Goal: Transaction & Acquisition: Purchase product/service

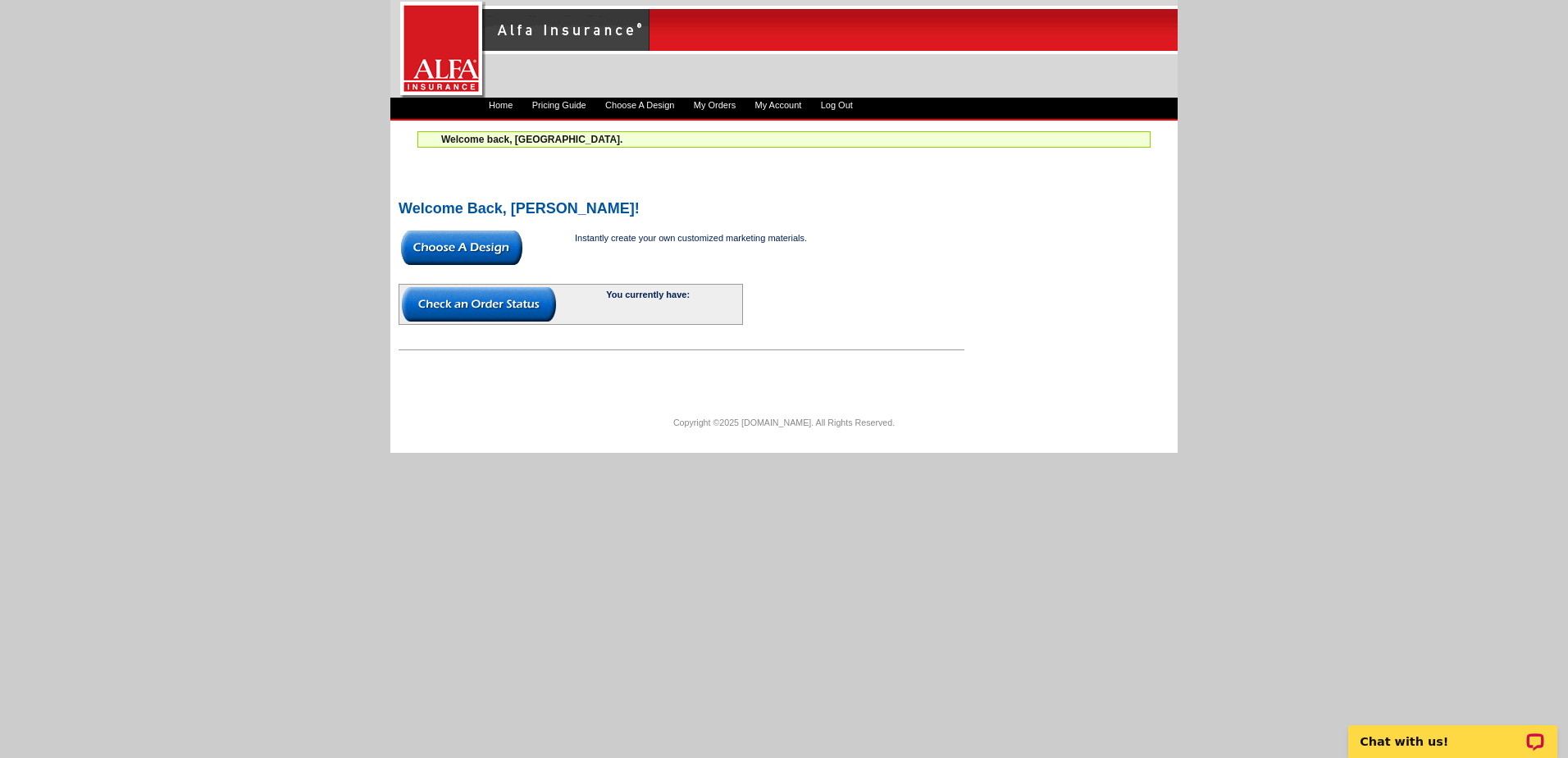
click at [486, 235] on img at bounding box center [462, 247] width 121 height 35
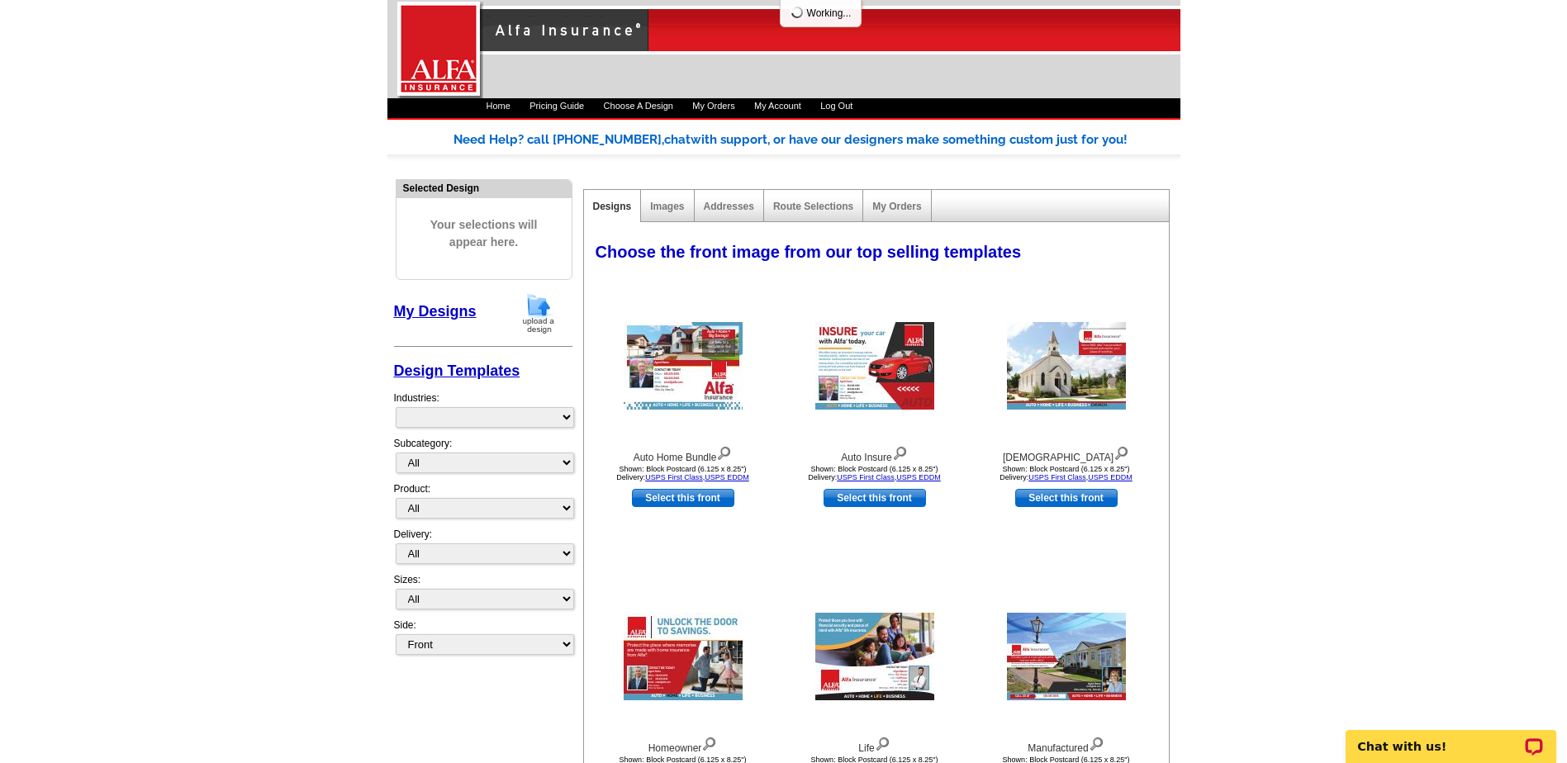
select select "1325"
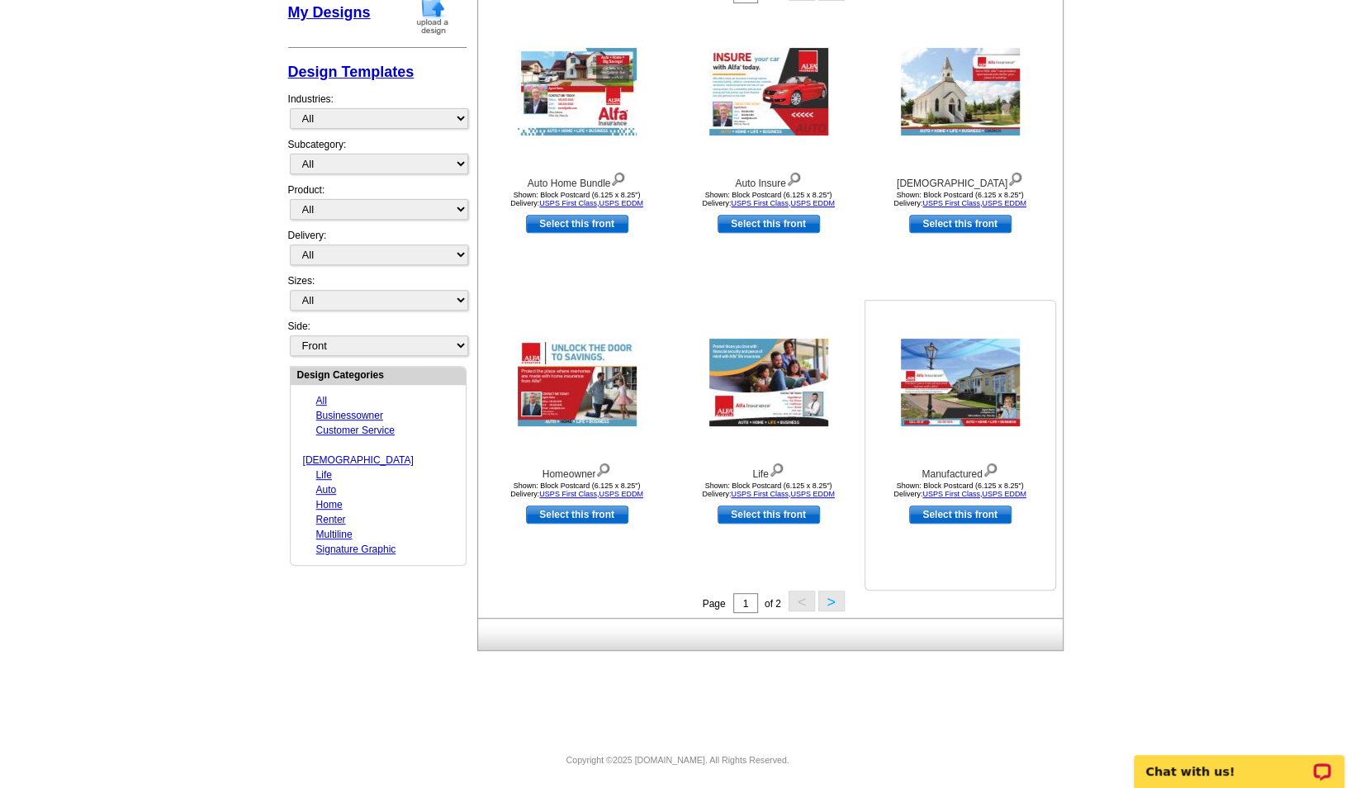
scroll to position [302, 0]
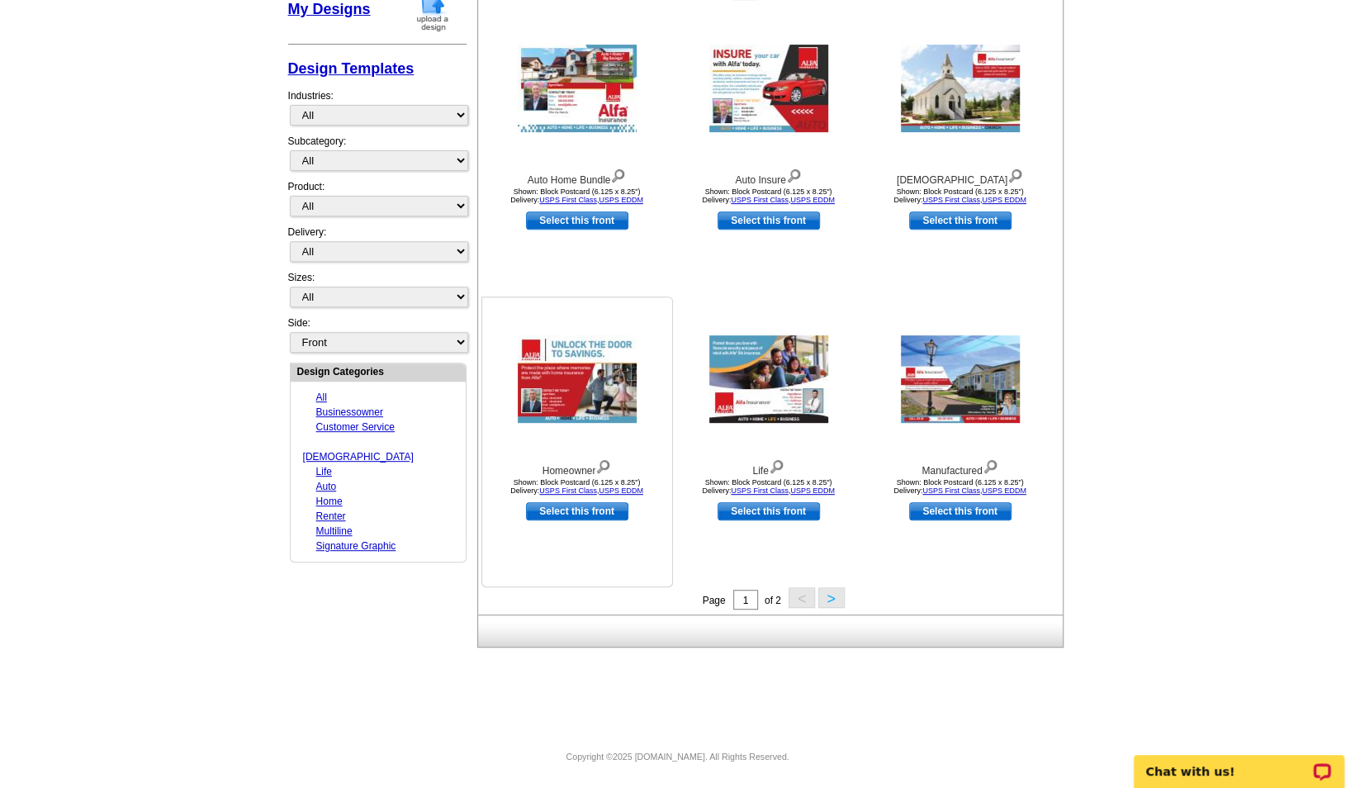
click at [606, 507] on link "Select this front" at bounding box center [577, 511] width 102 height 18
select select "14"
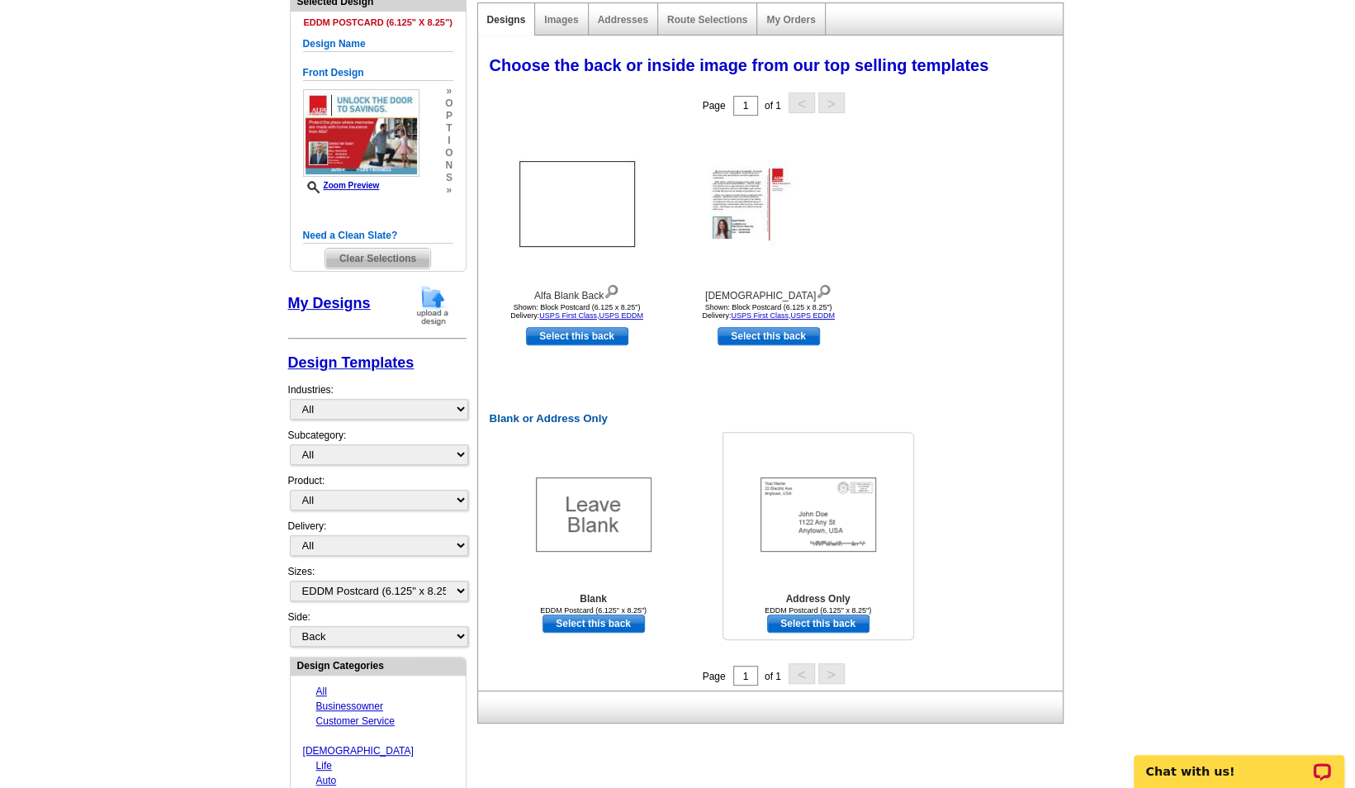
scroll to position [165, 0]
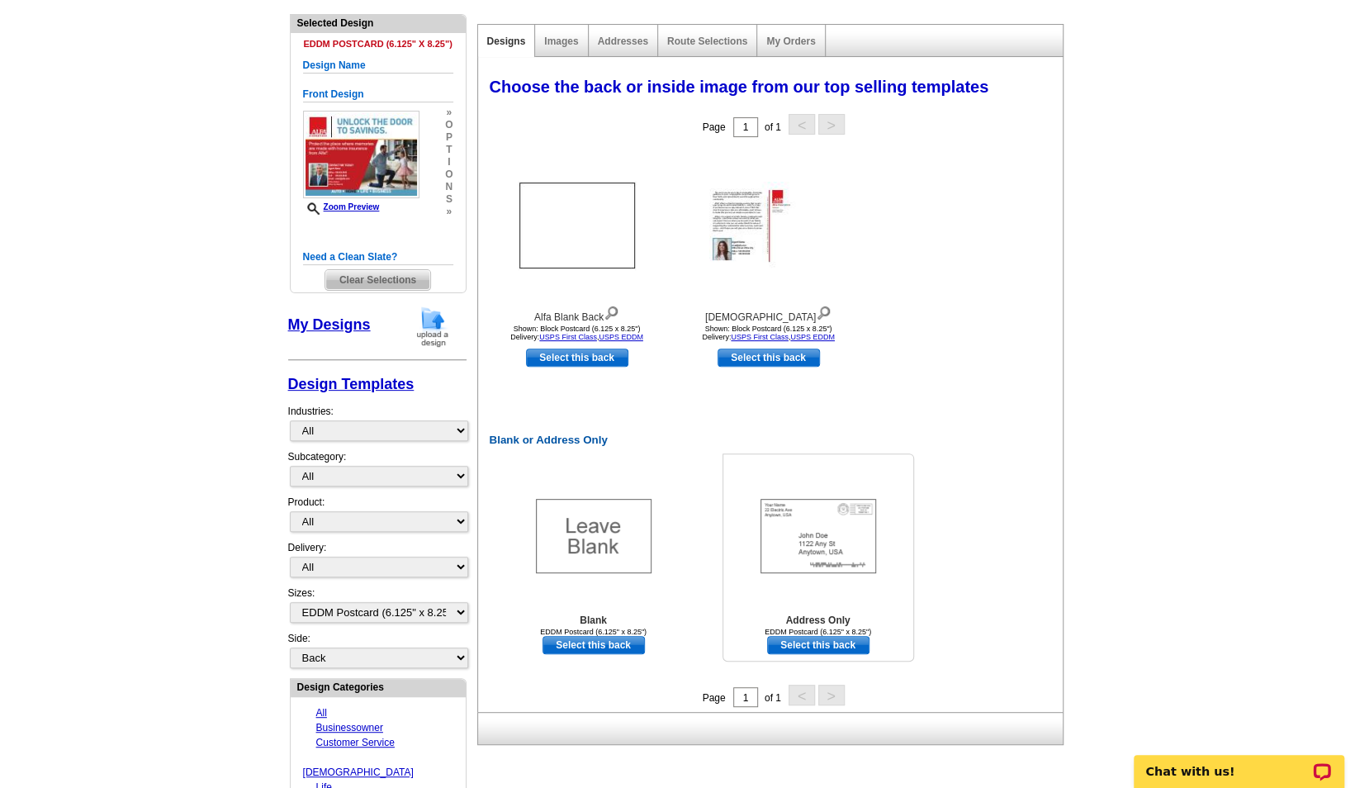
click at [826, 645] on link "Select this back" at bounding box center [818, 645] width 102 height 18
select select "front"
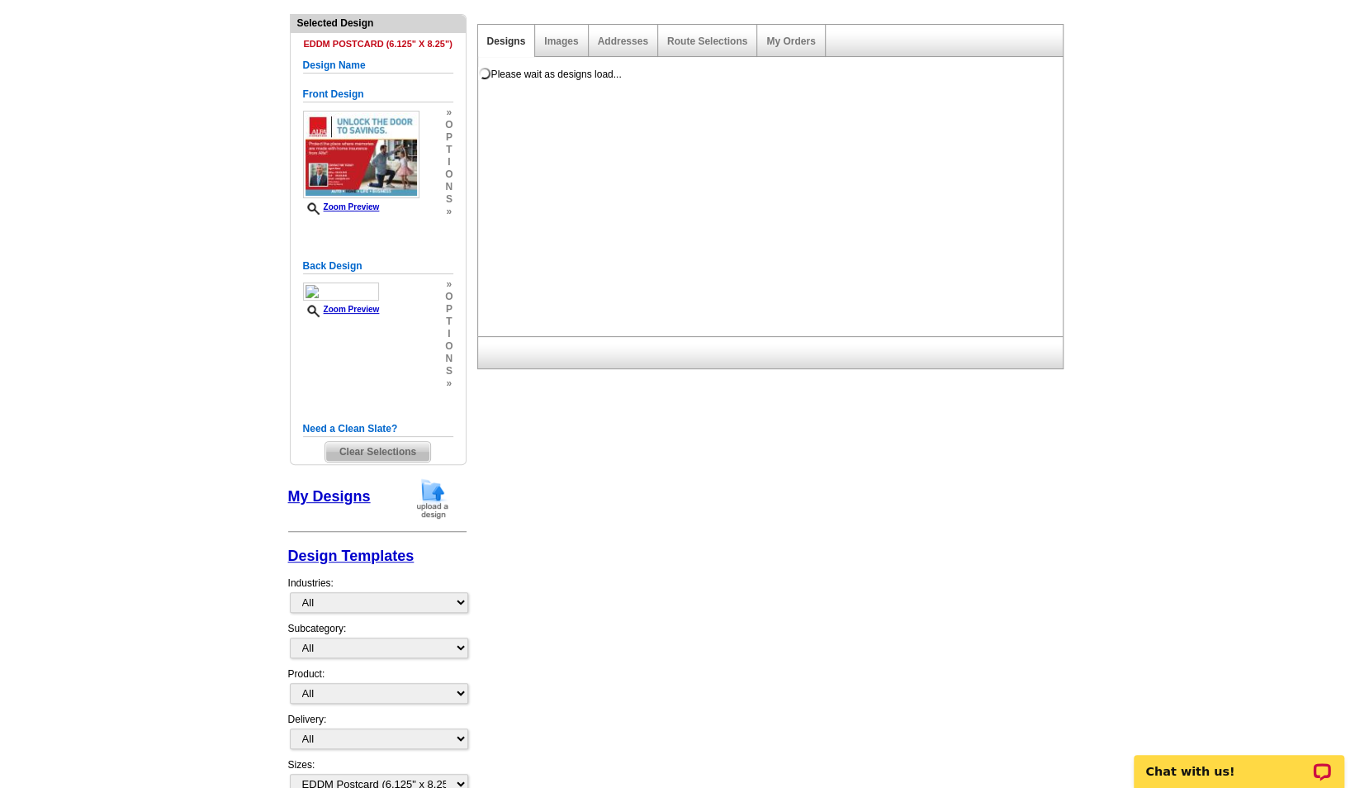
scroll to position [0, 0]
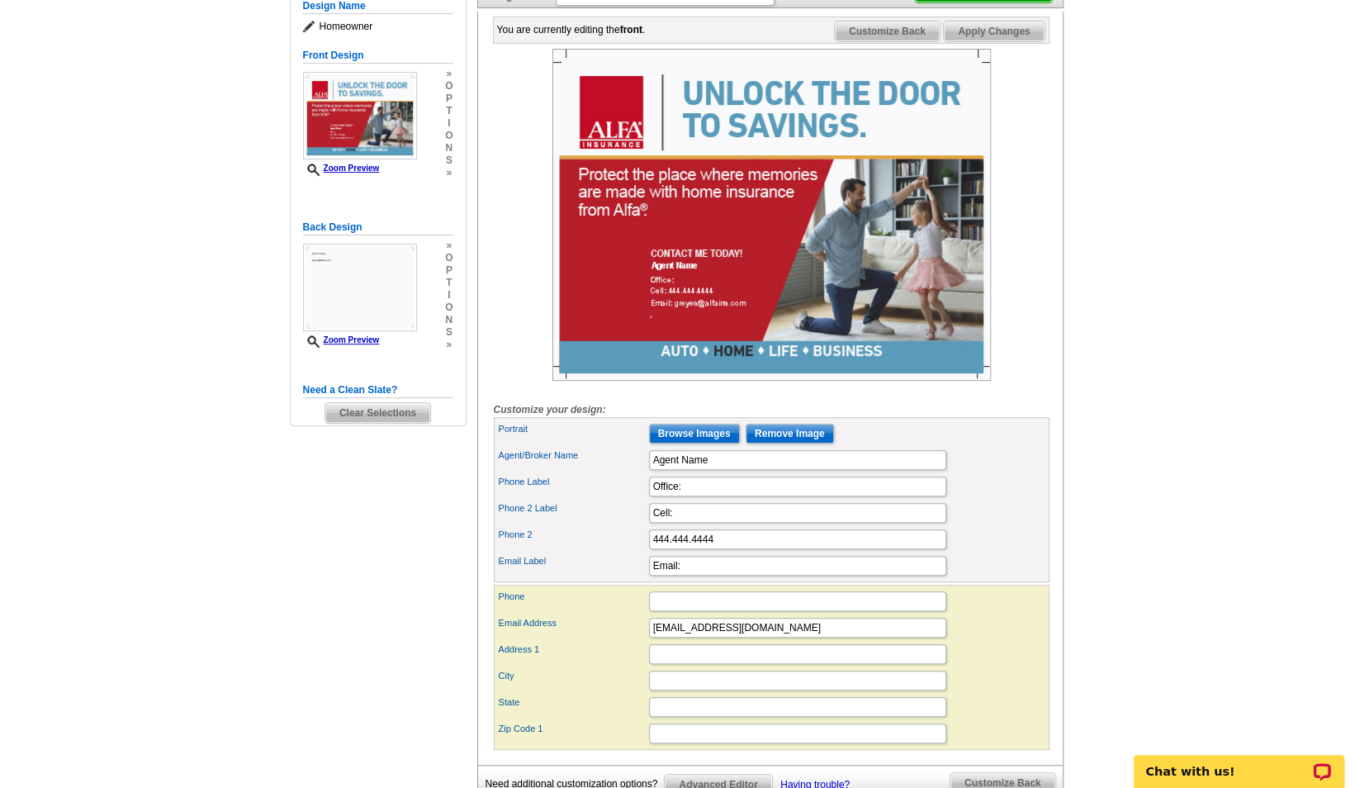
scroll to position [248, 0]
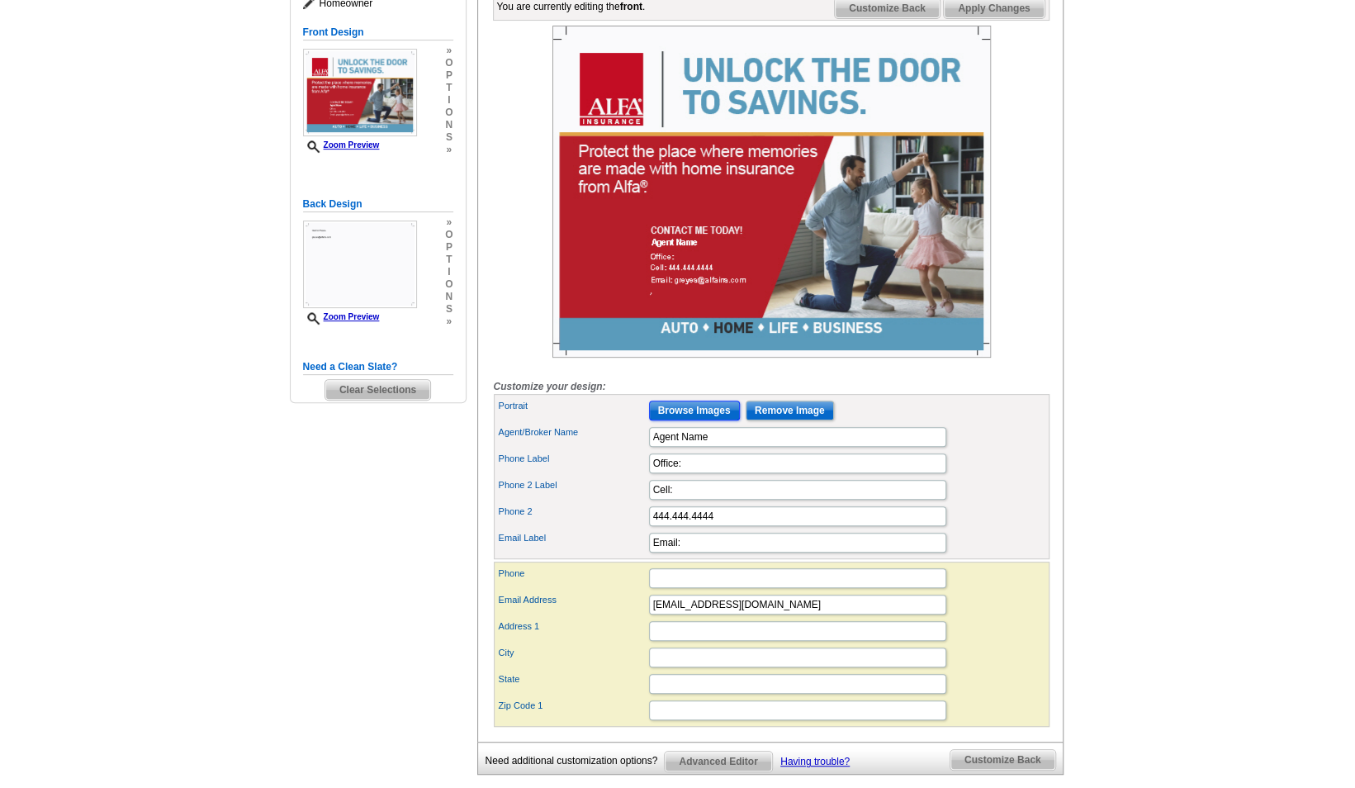
click at [718, 420] on input "Browse Images" at bounding box center [694, 411] width 91 height 20
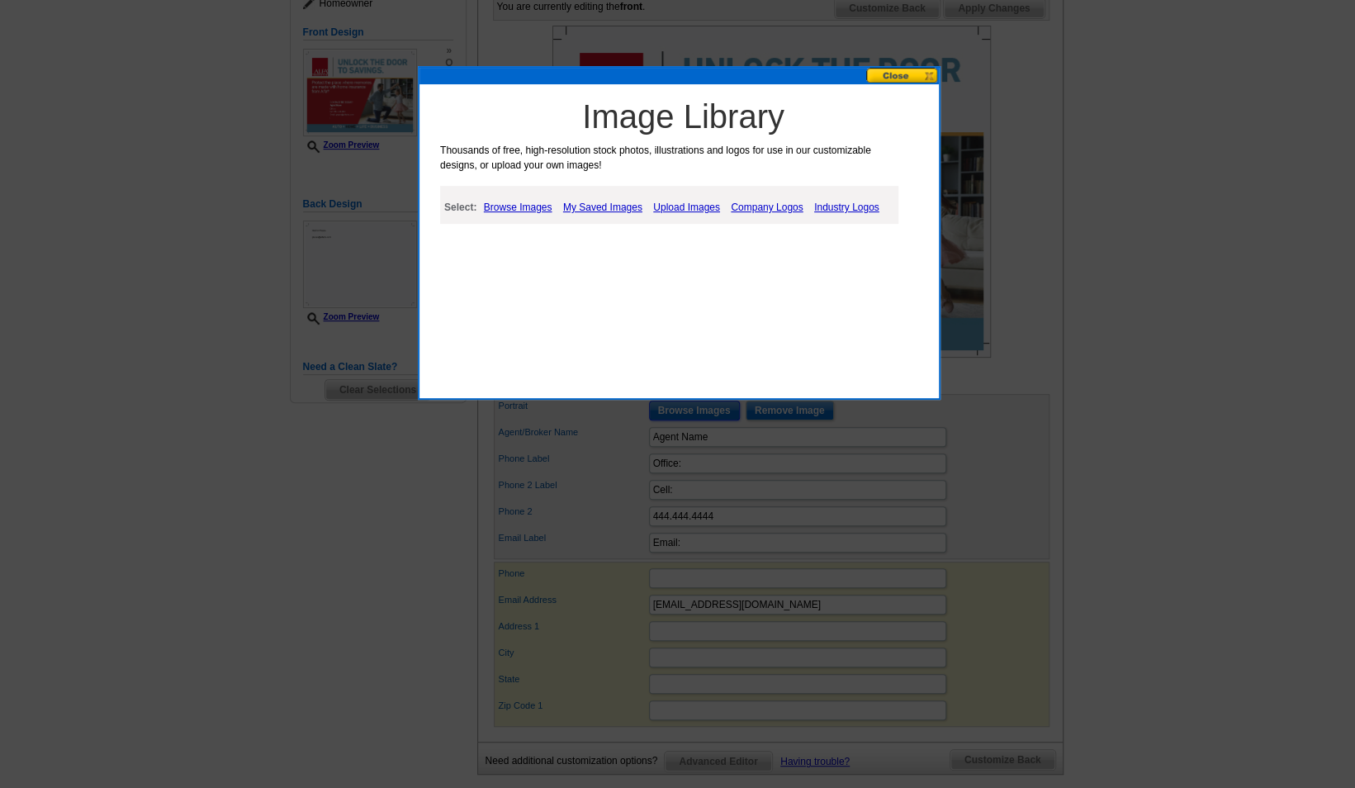
click at [904, 69] on button at bounding box center [902, 76] width 73 height 16
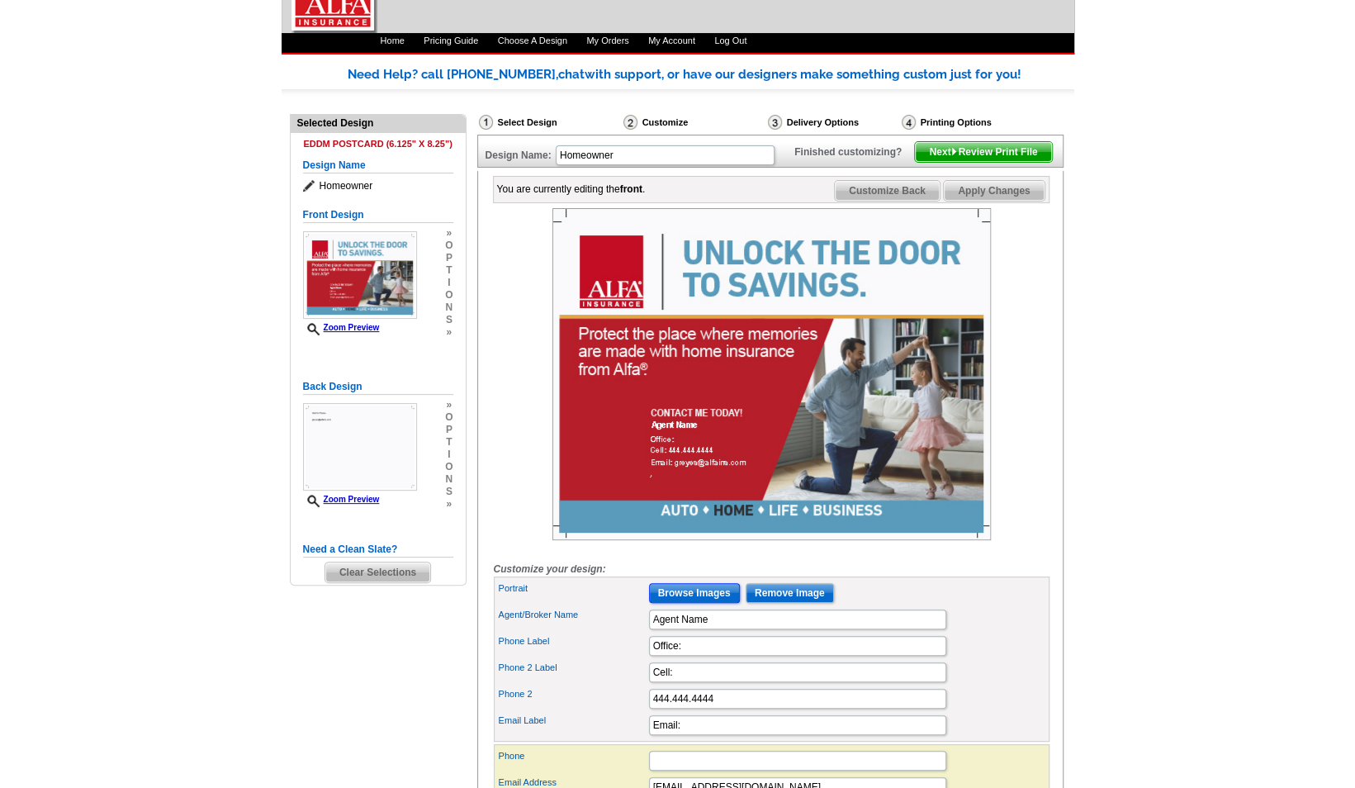
scroll to position [63, 0]
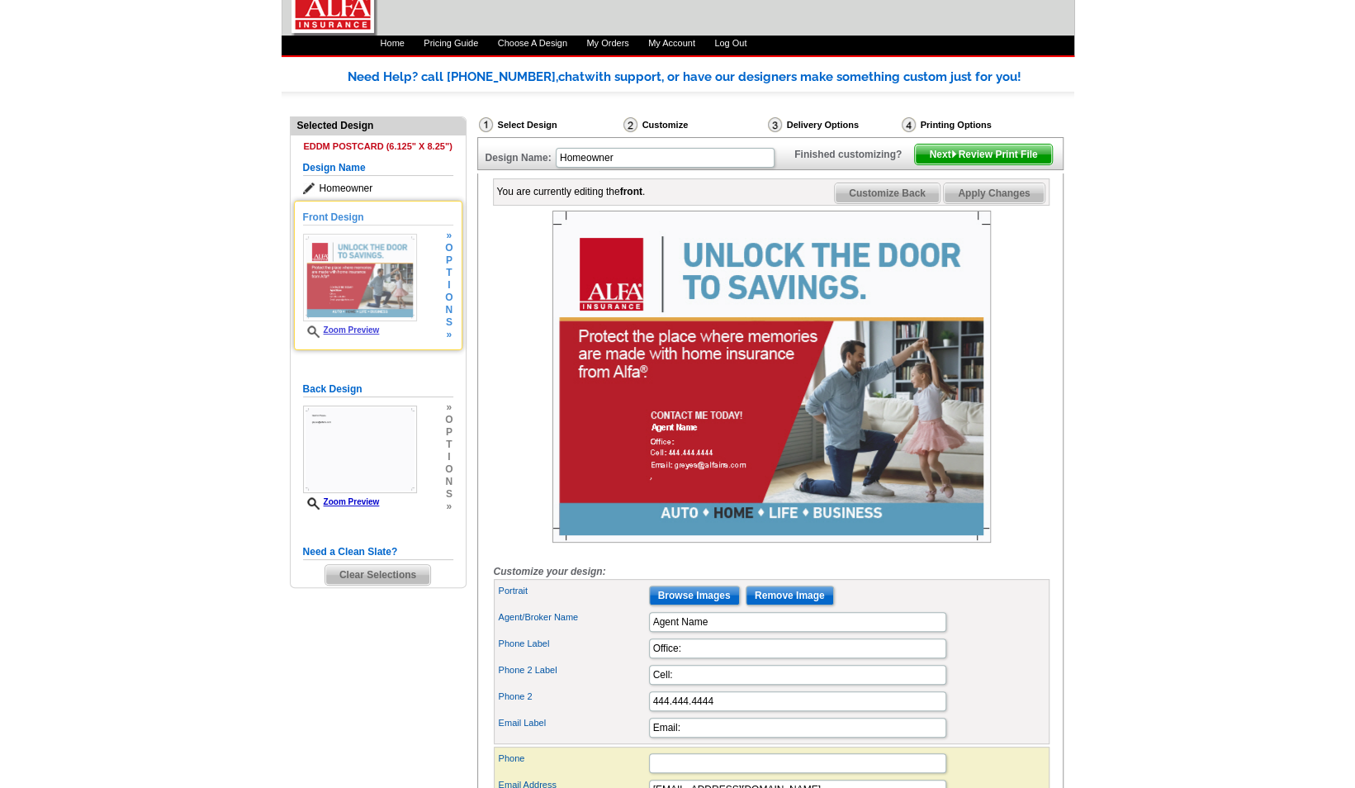
click at [339, 211] on h5 "Front Design" at bounding box center [378, 218] width 150 height 16
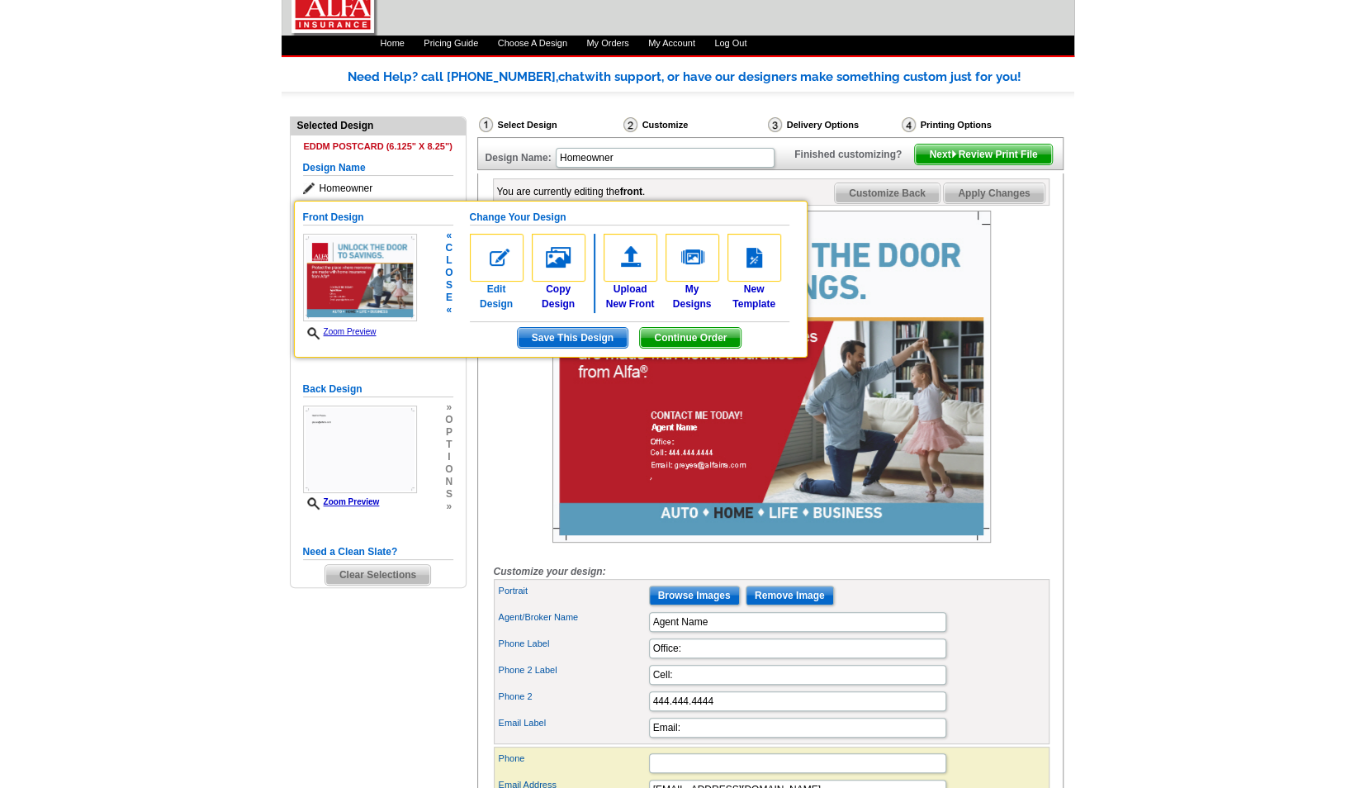
click at [504, 269] on img at bounding box center [497, 258] width 54 height 48
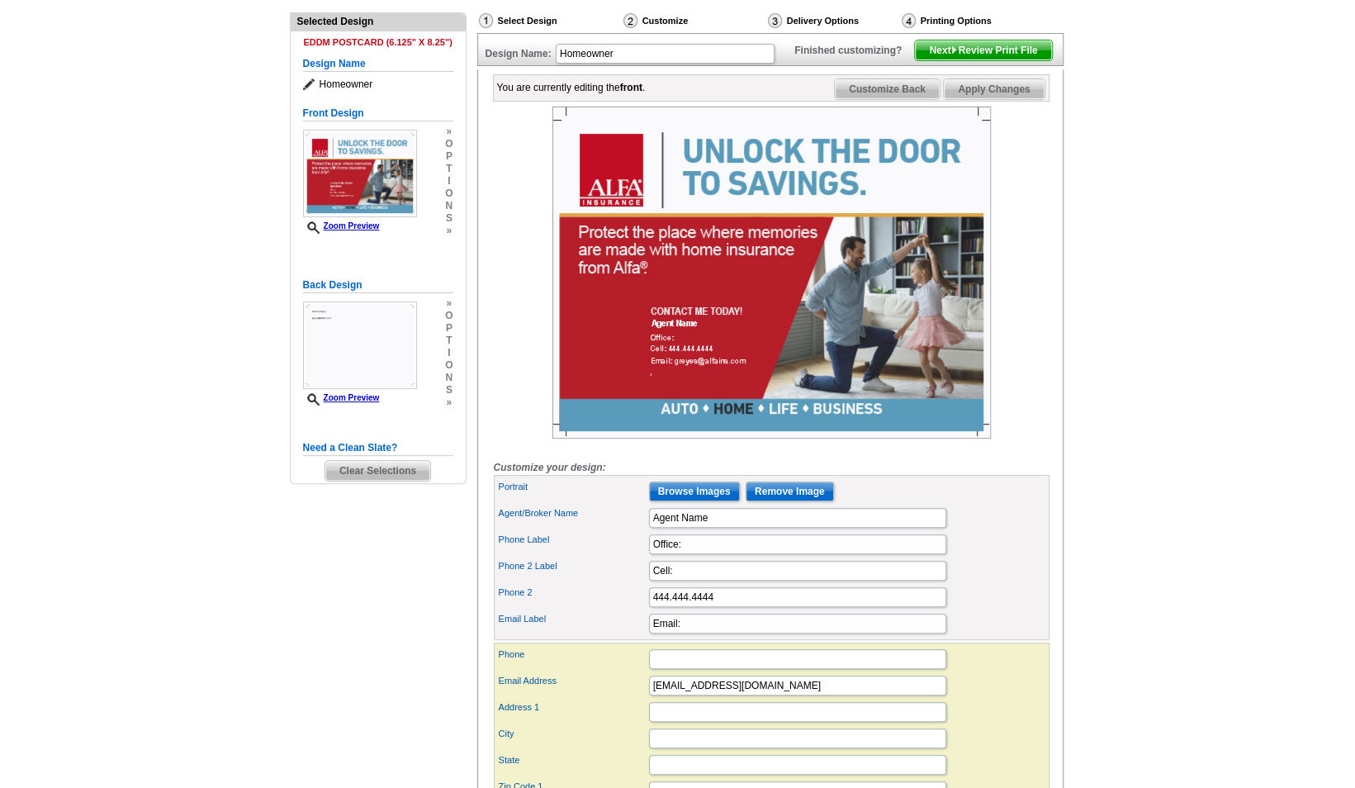
scroll to position [165, 0]
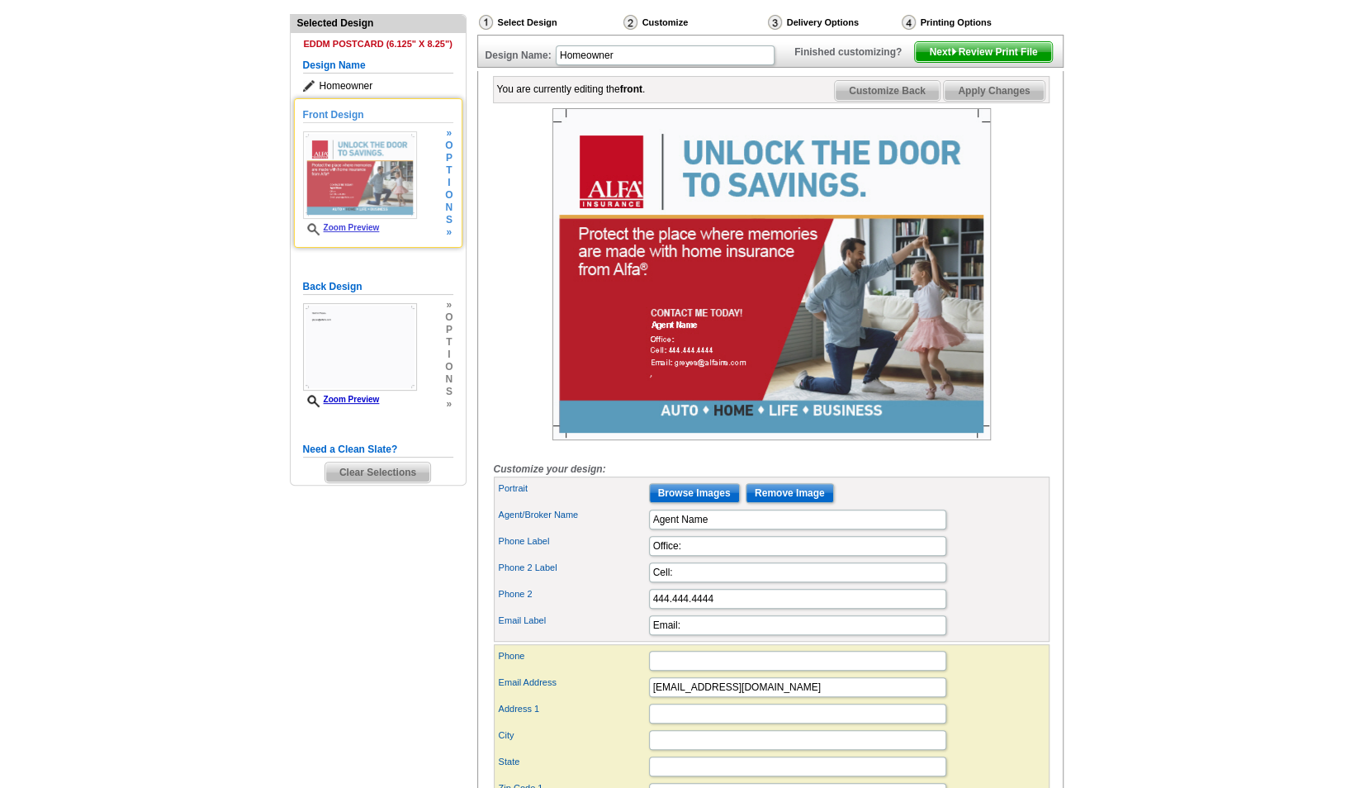
click at [365, 225] on link "Zoom Preview" at bounding box center [341, 227] width 77 height 9
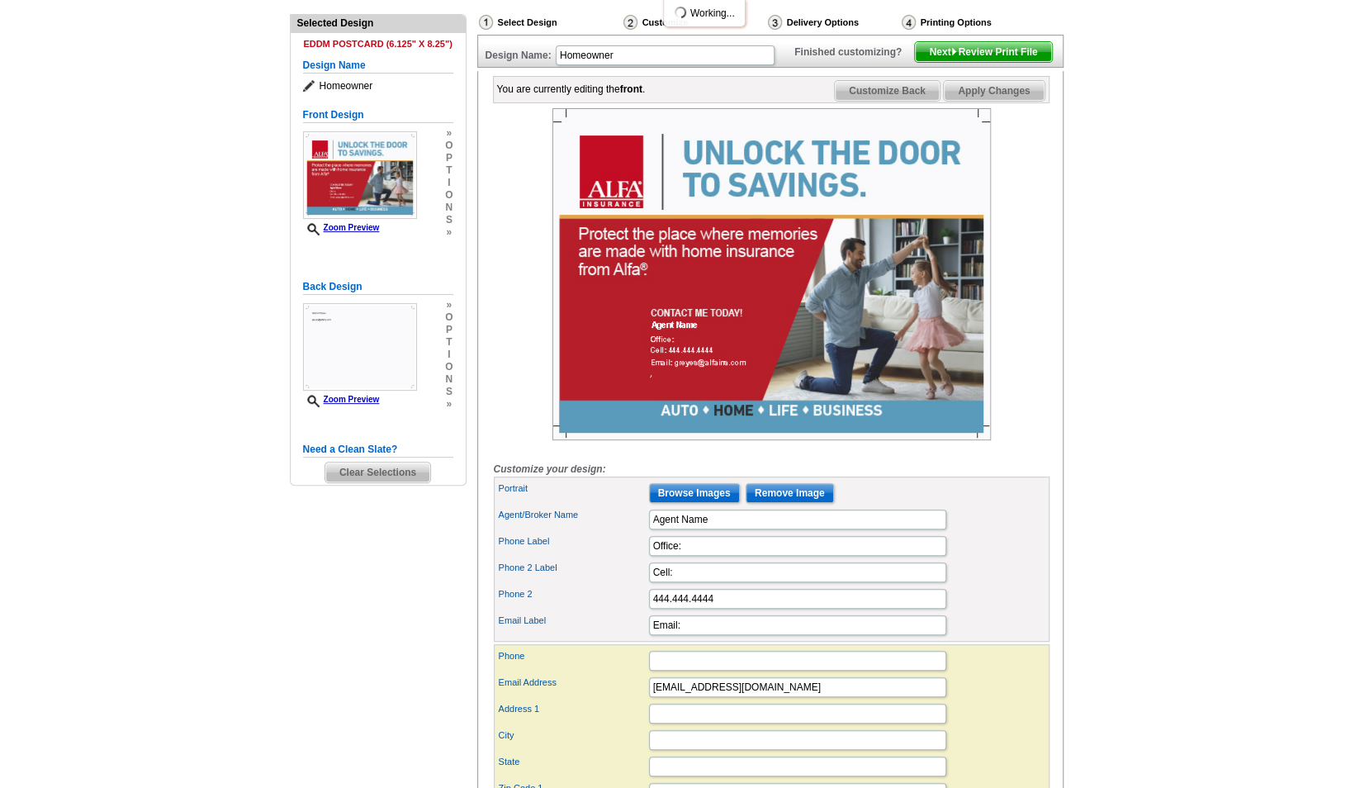
click at [325, 41] on h4 "EDDM Postcard (6.125" x 8.25")" at bounding box center [378, 44] width 150 height 11
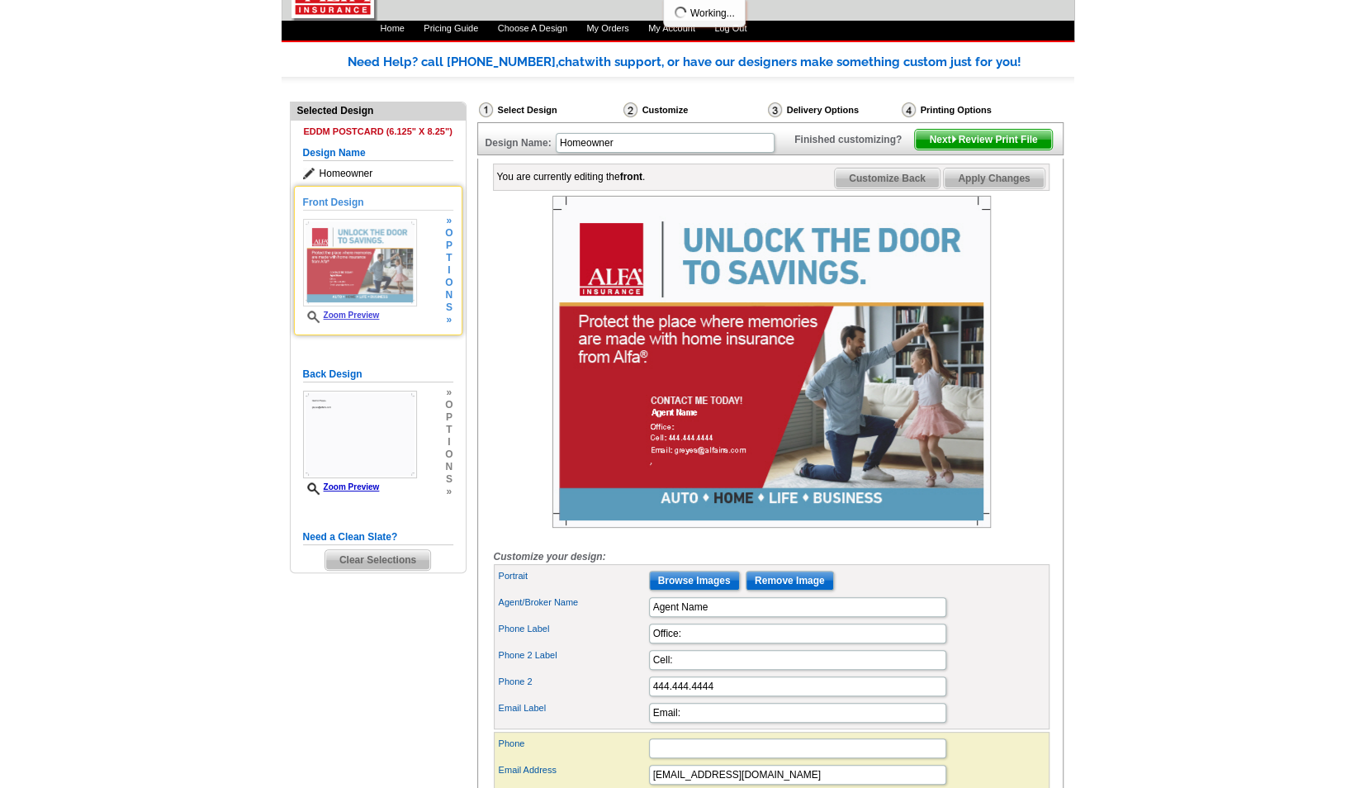
scroll to position [0, 0]
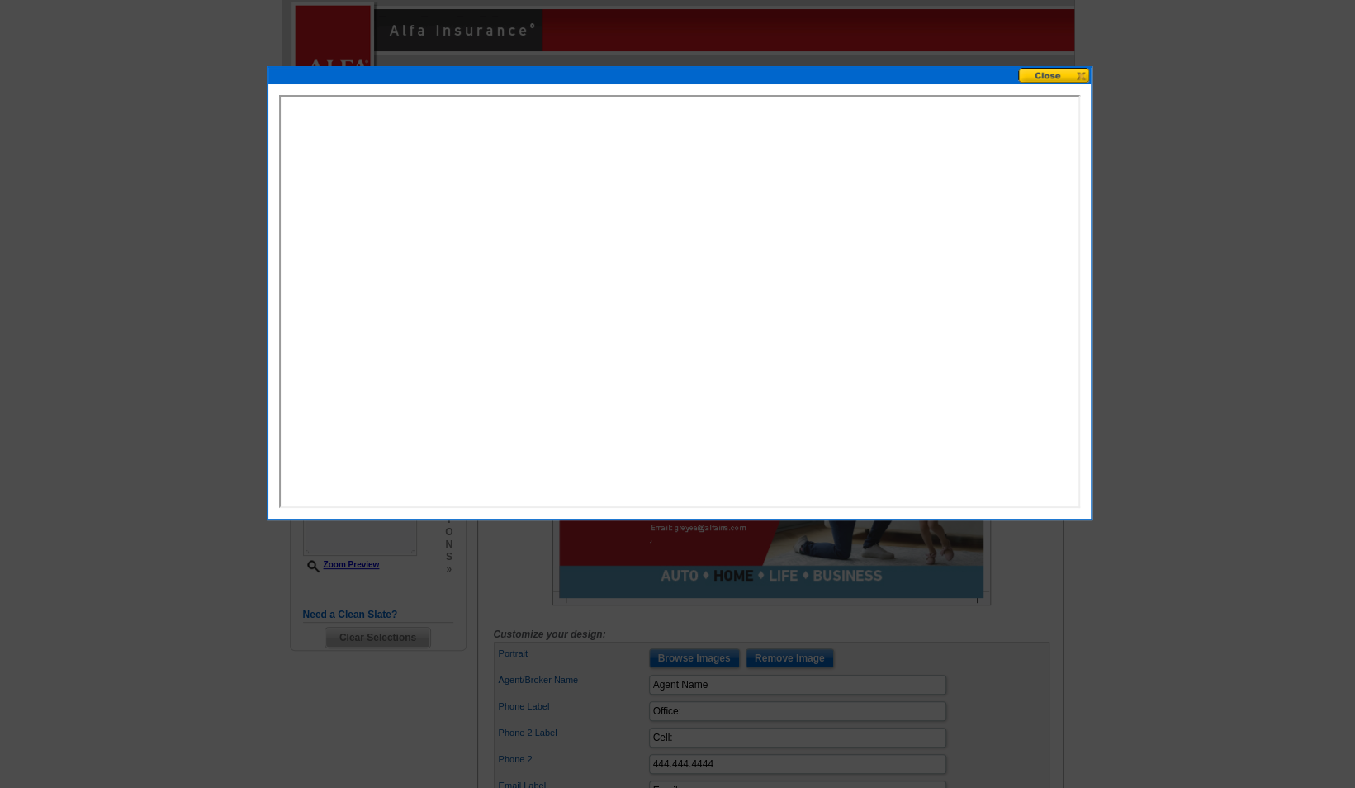
click at [1056, 71] on button at bounding box center [1054, 76] width 73 height 16
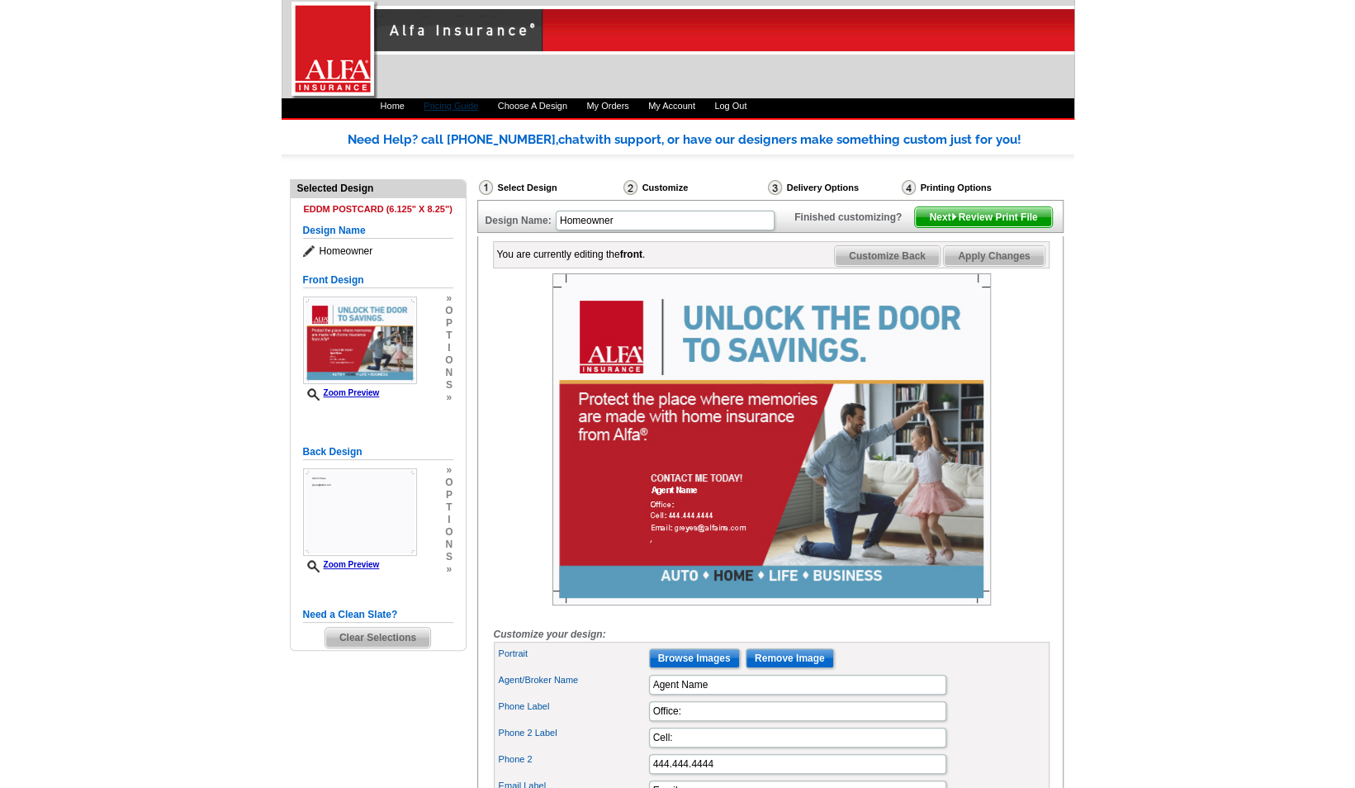
click at [464, 102] on link "Pricing Guide" at bounding box center [451, 106] width 55 height 10
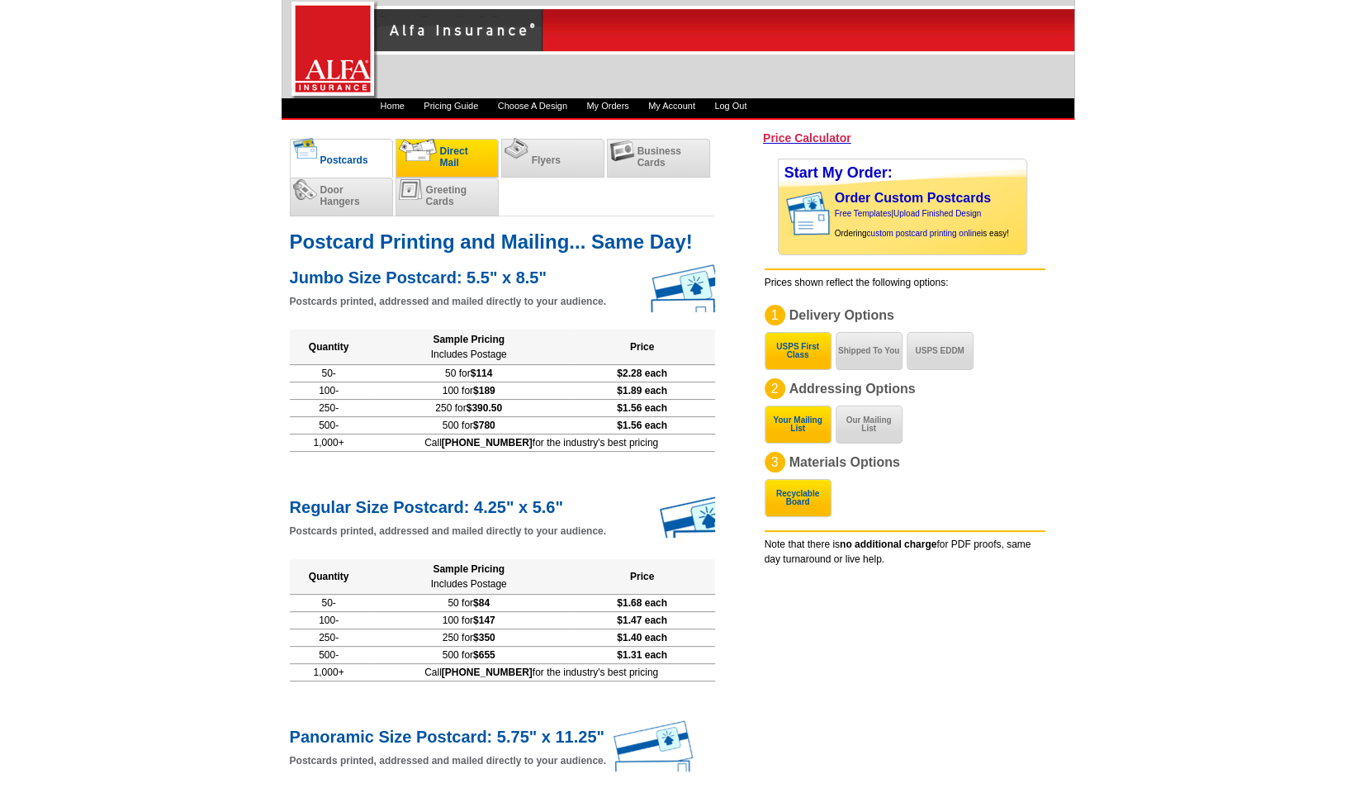
click at [452, 155] on span "Direct Mail" at bounding box center [454, 156] width 28 height 23
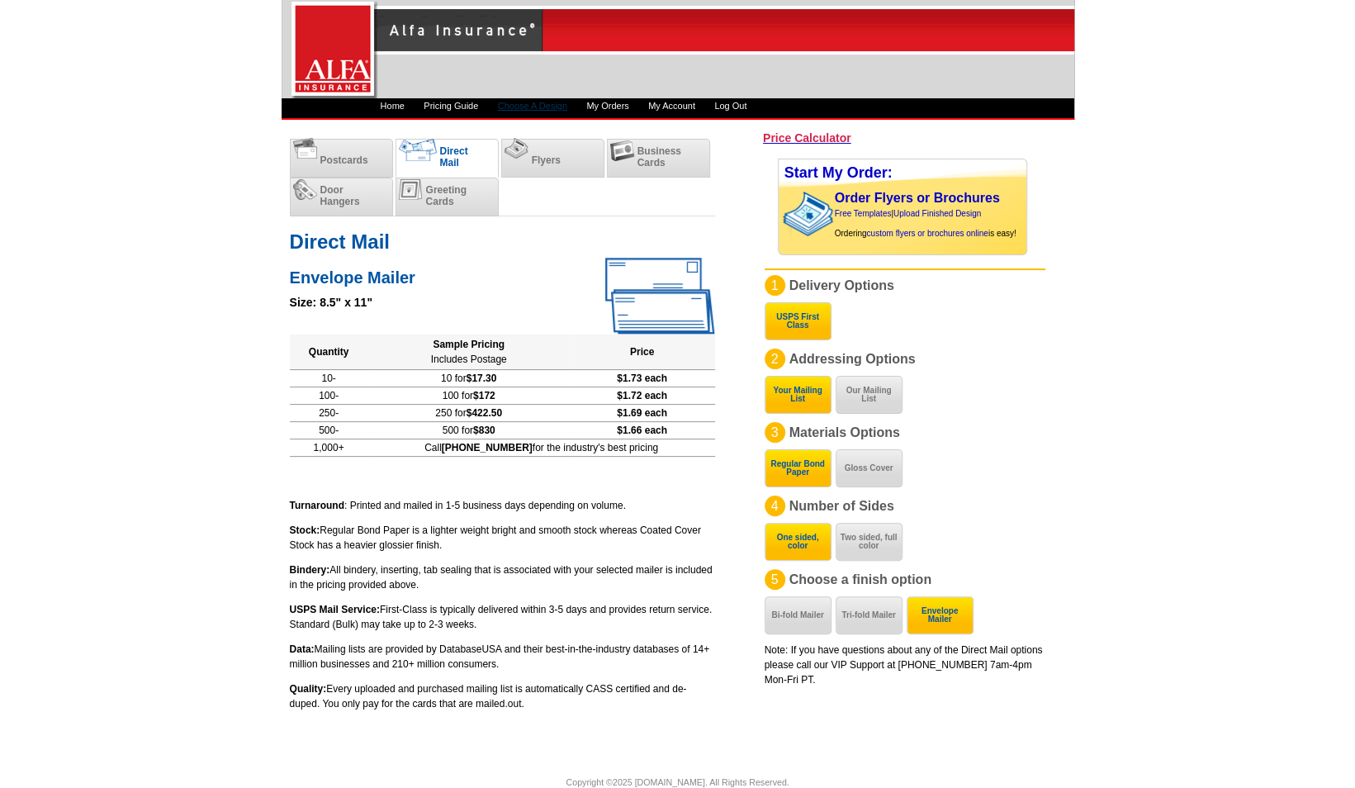
click at [556, 106] on link "Choose A Design" at bounding box center [532, 106] width 69 height 10
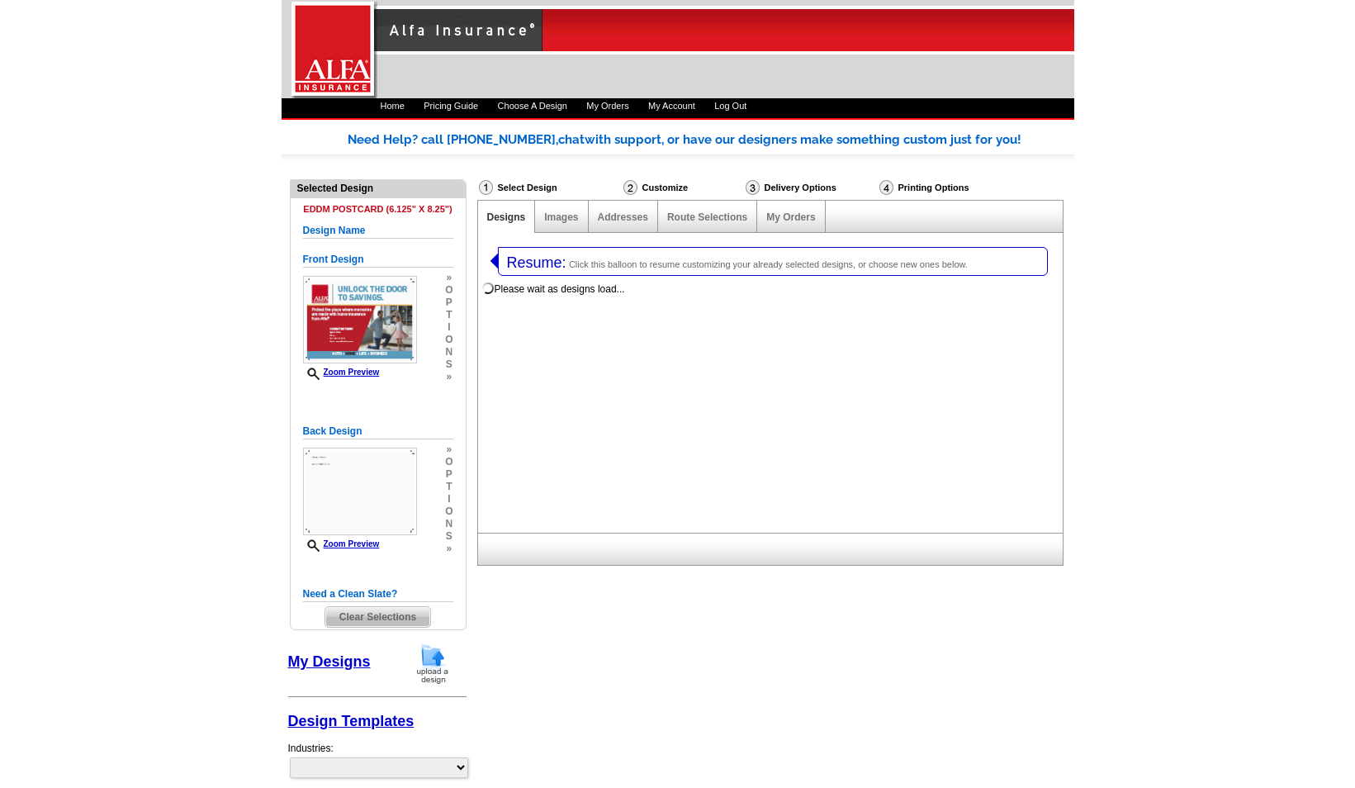
select select "1"
select select "14"
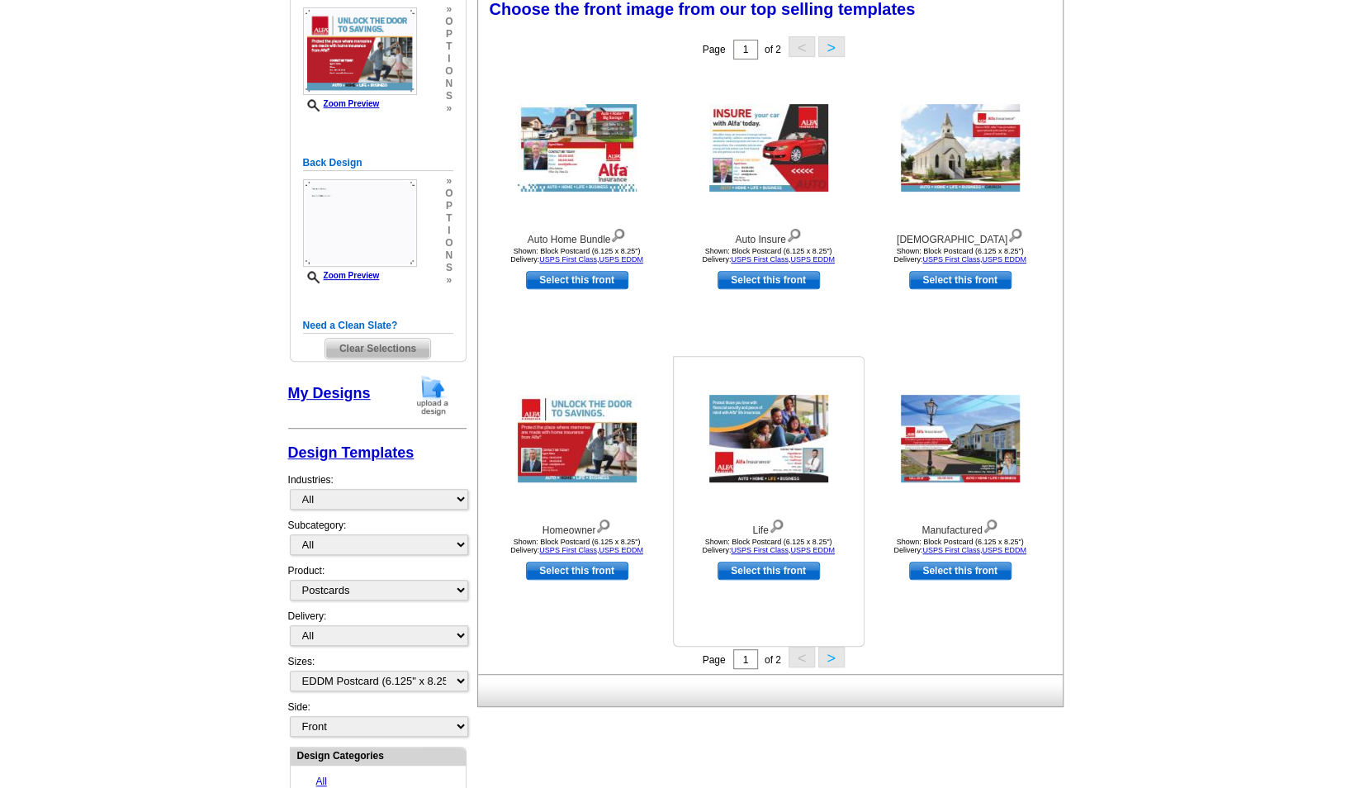
scroll to position [325, 0]
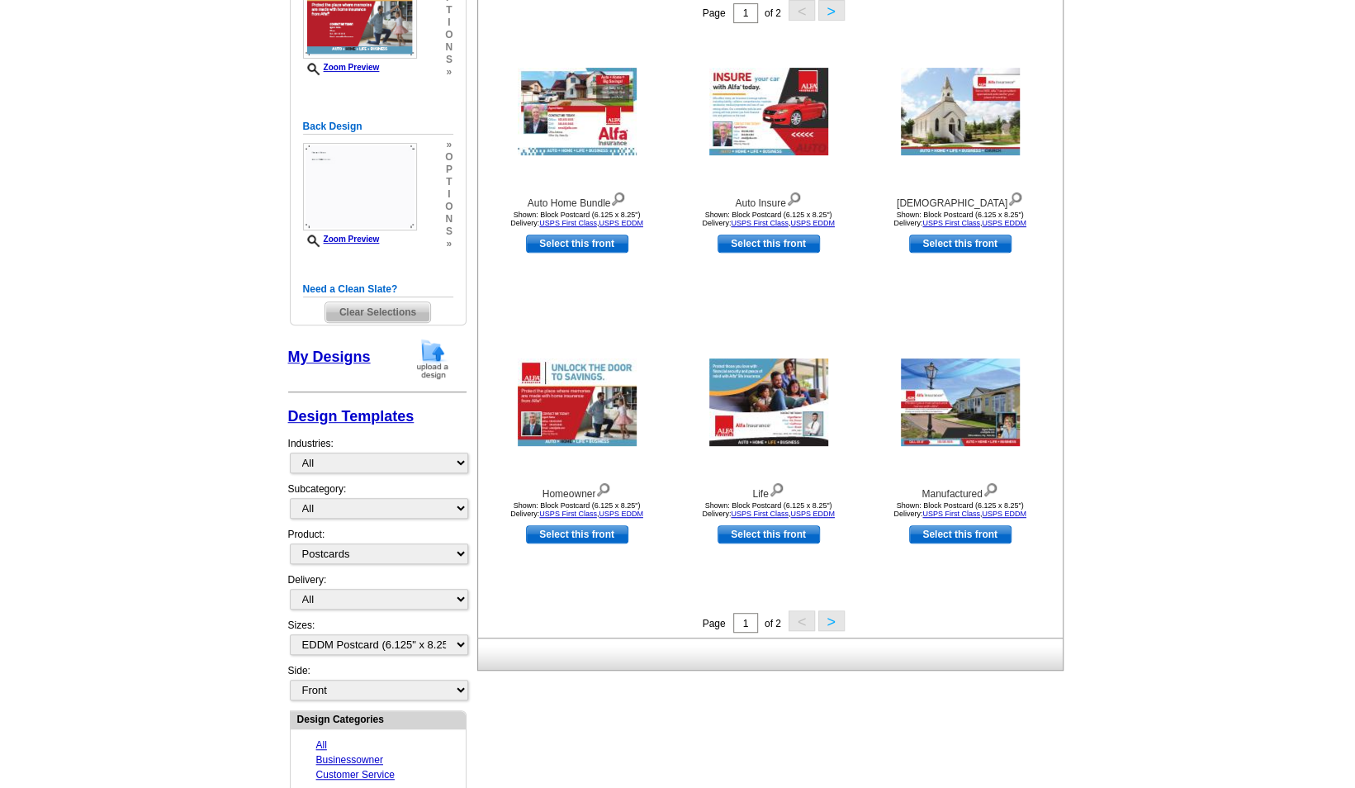
click at [834, 624] on button ">" at bounding box center [831, 620] width 26 height 21
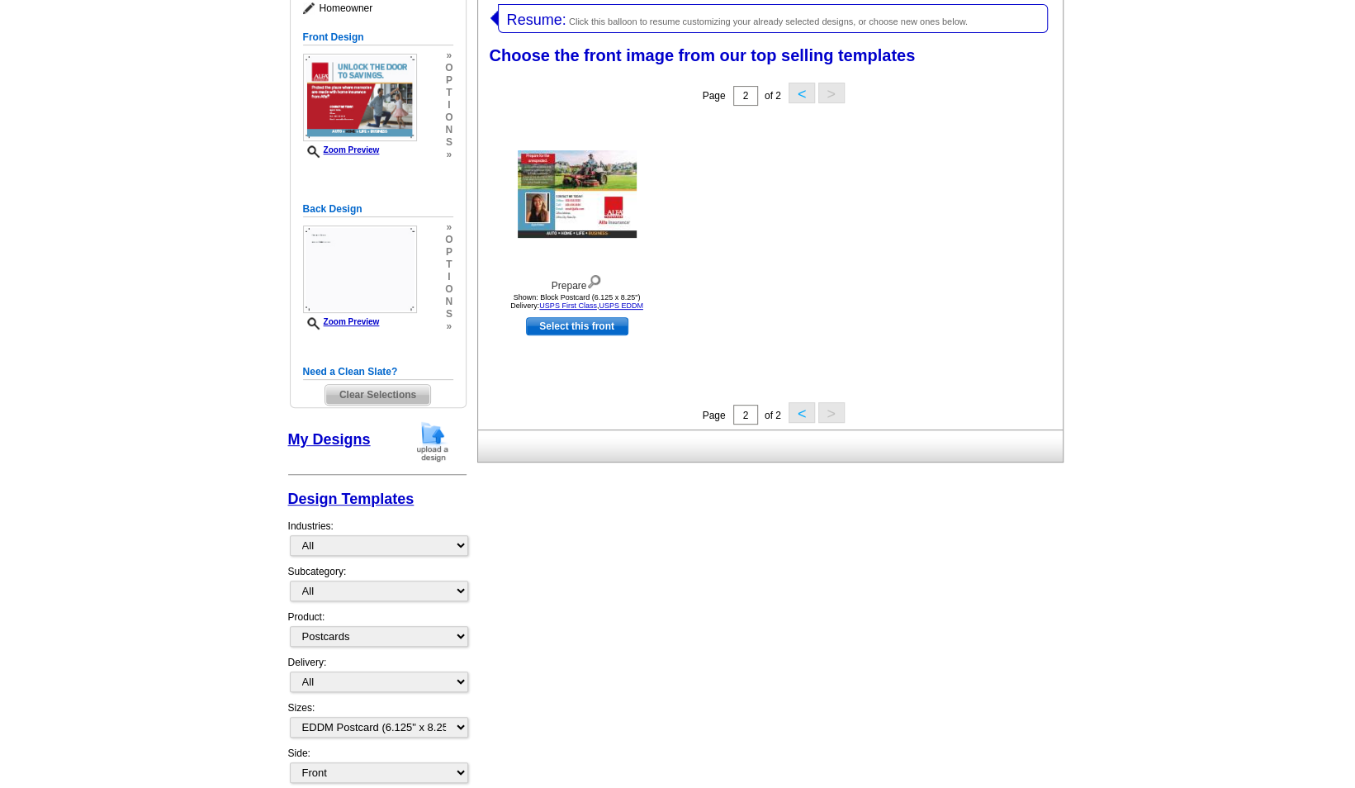
scroll to position [243, 0]
click at [376, 499] on link "Design Templates" at bounding box center [351, 499] width 126 height 17
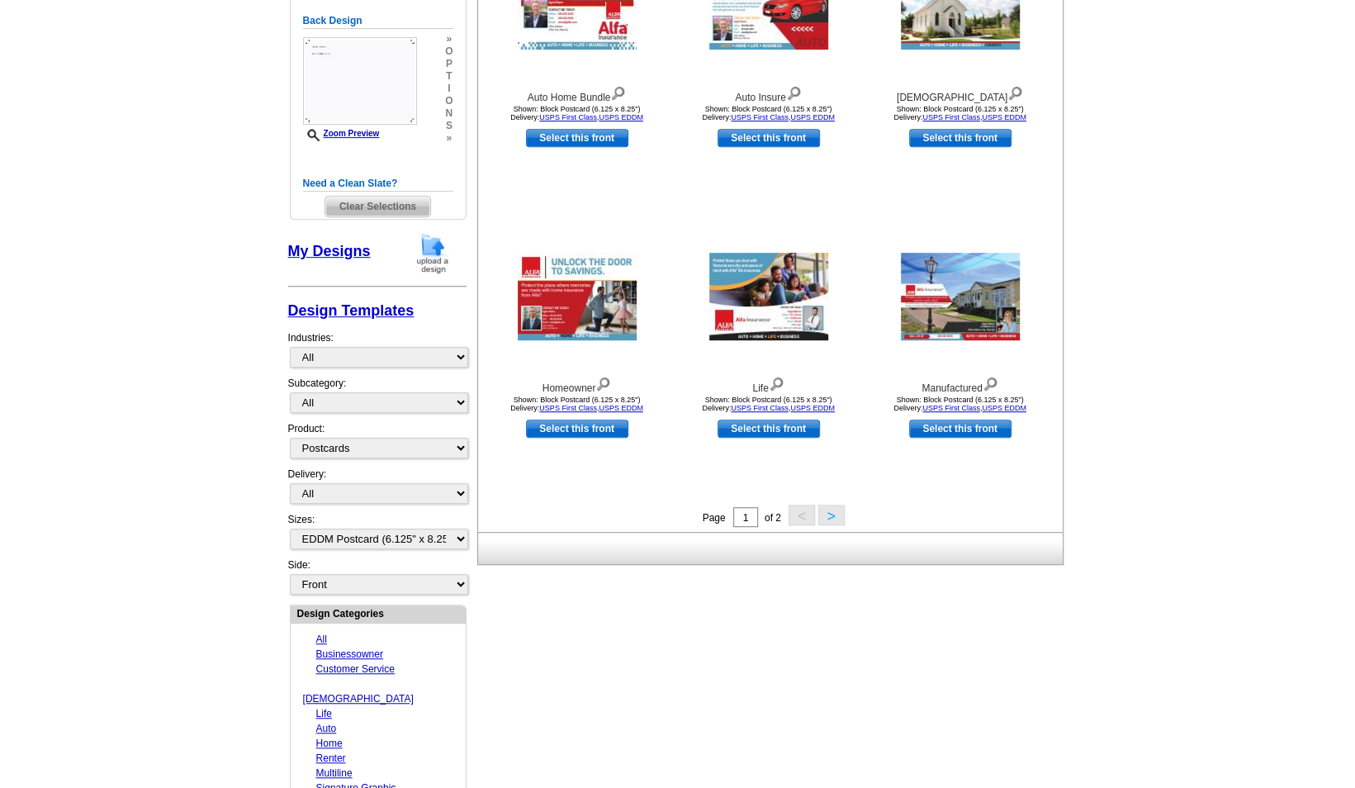
scroll to position [491, 0]
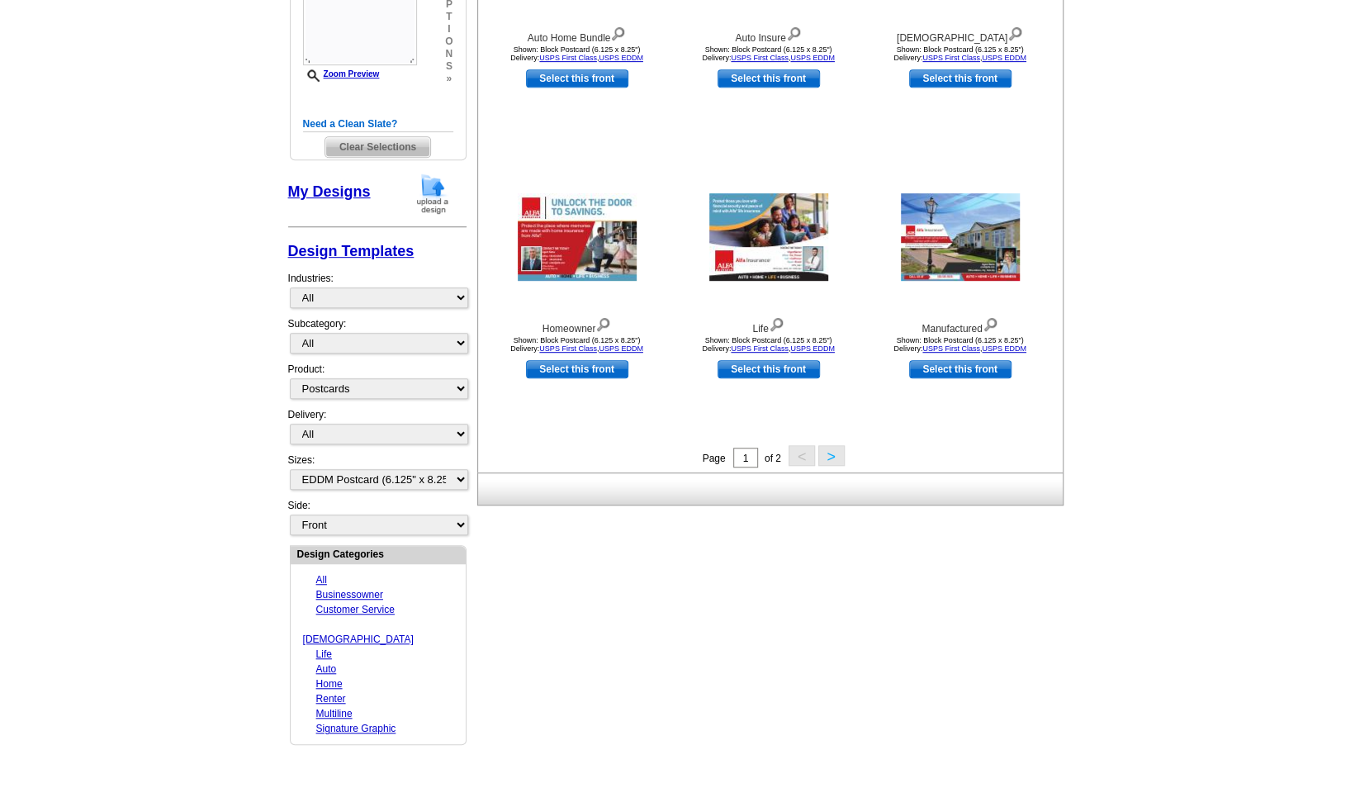
click at [374, 723] on link "Signature Graphic" at bounding box center [356, 729] width 80 height 12
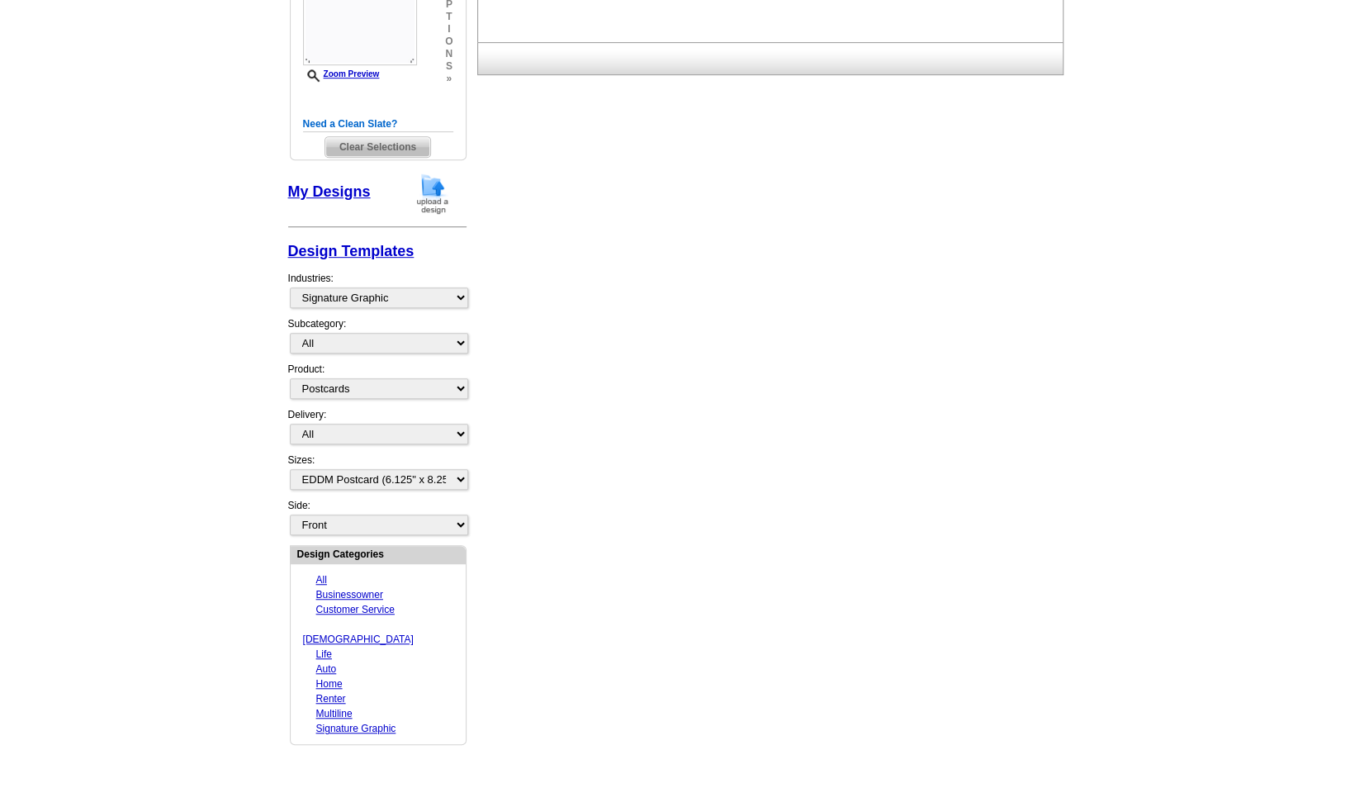
click at [330, 678] on link "Home" at bounding box center [329, 684] width 26 height 12
select select "631"
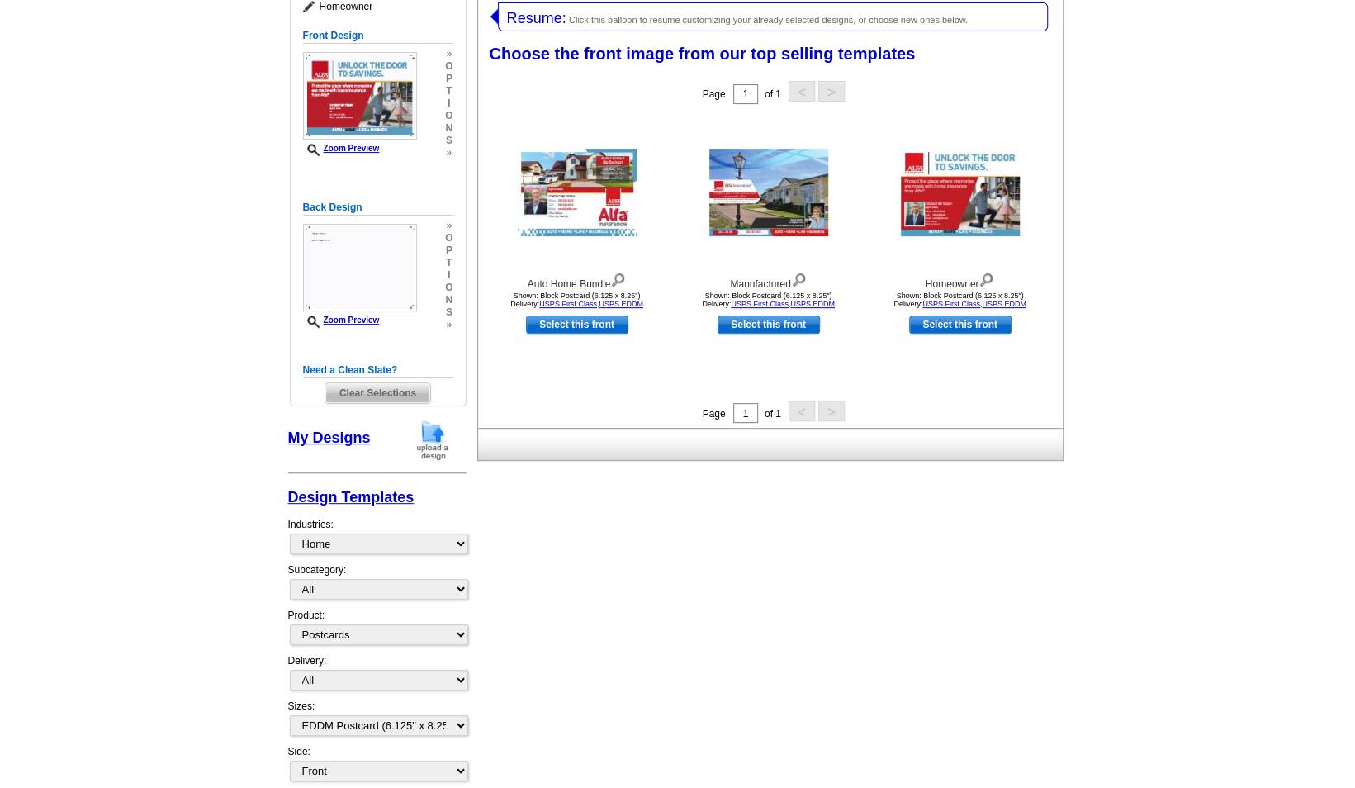
scroll to position [243, 0]
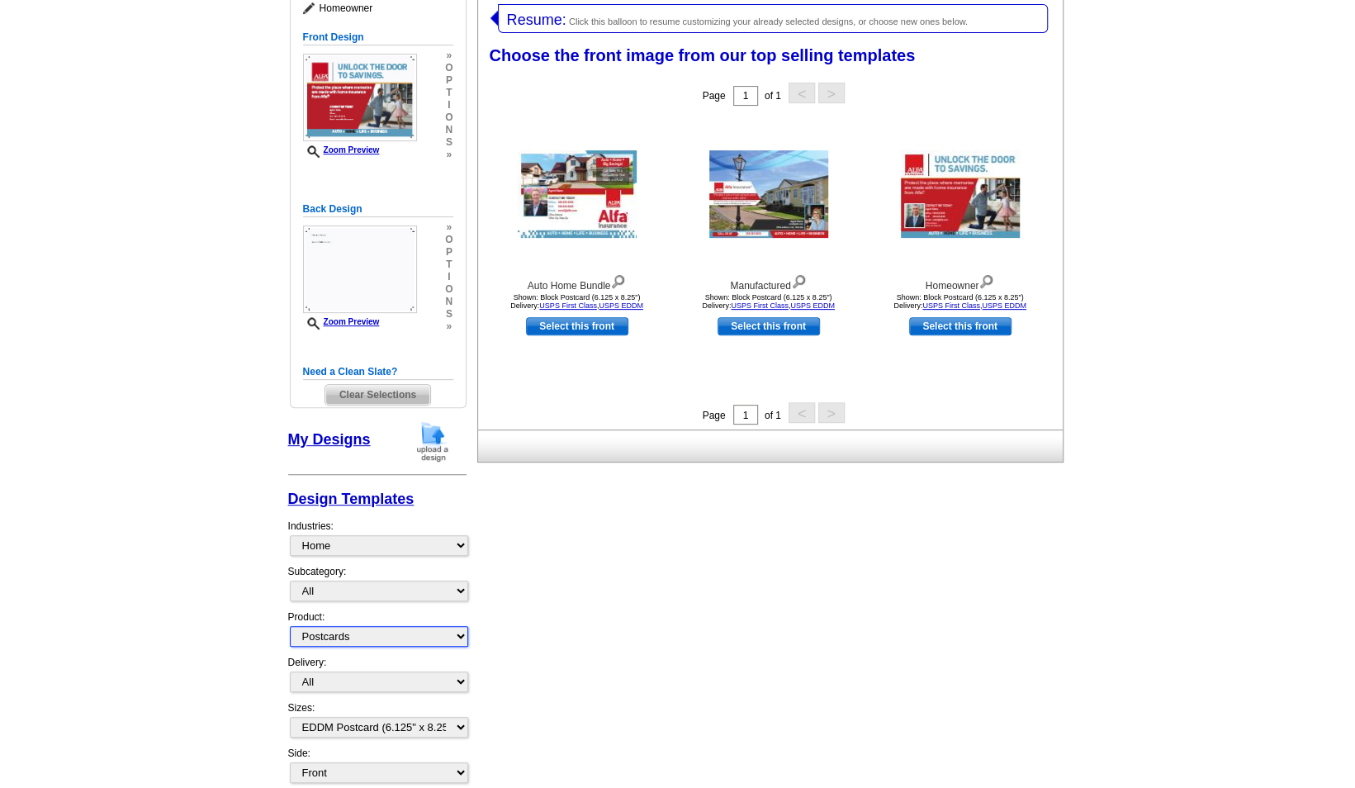
click at [449, 626] on select "All Postcards Letters and flyers Business Cards Door Hangers Greeting Cards" at bounding box center [379, 636] width 178 height 21
select select "2"
click at [290, 626] on select "All Postcards Letters and flyers Business Cards Door Hangers Greeting Cards" at bounding box center [379, 636] width 178 height 21
select select
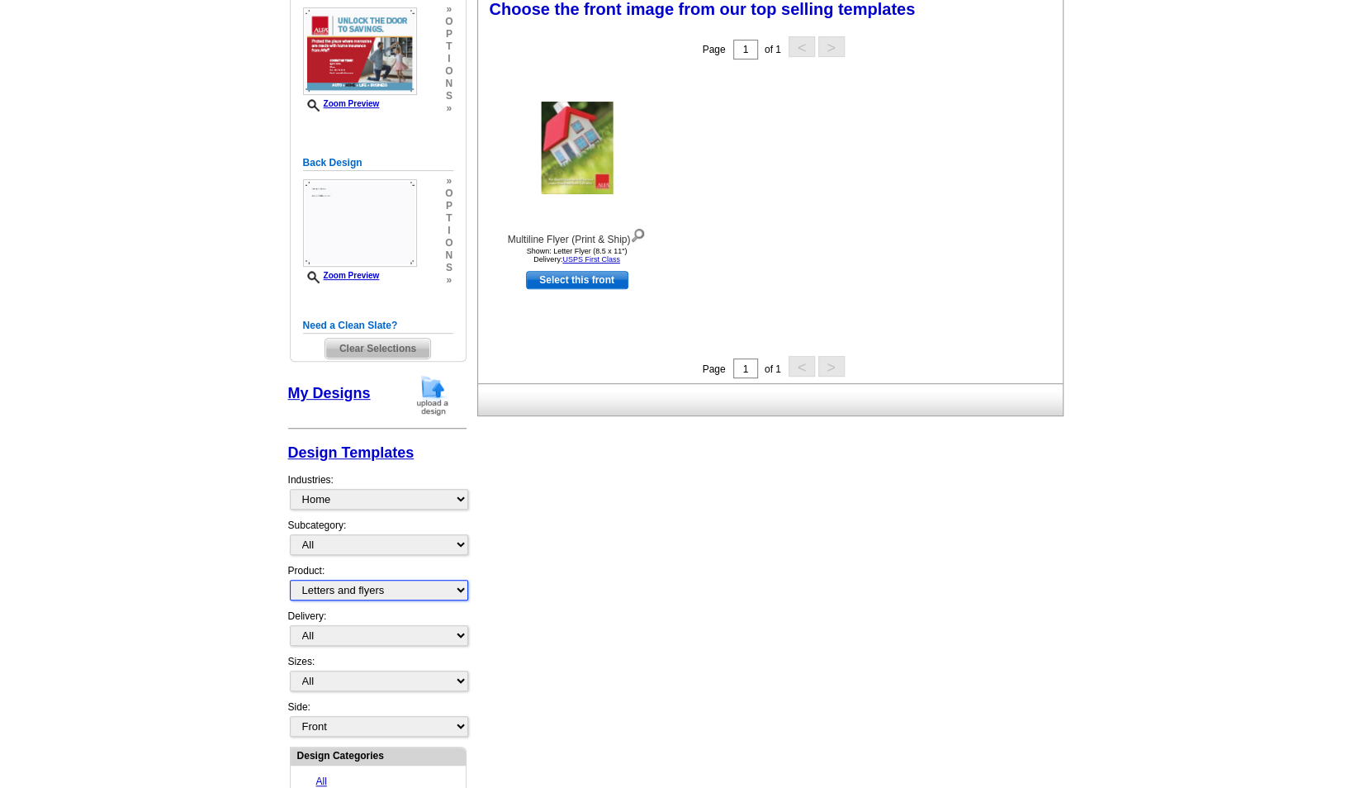
scroll to position [325, 0]
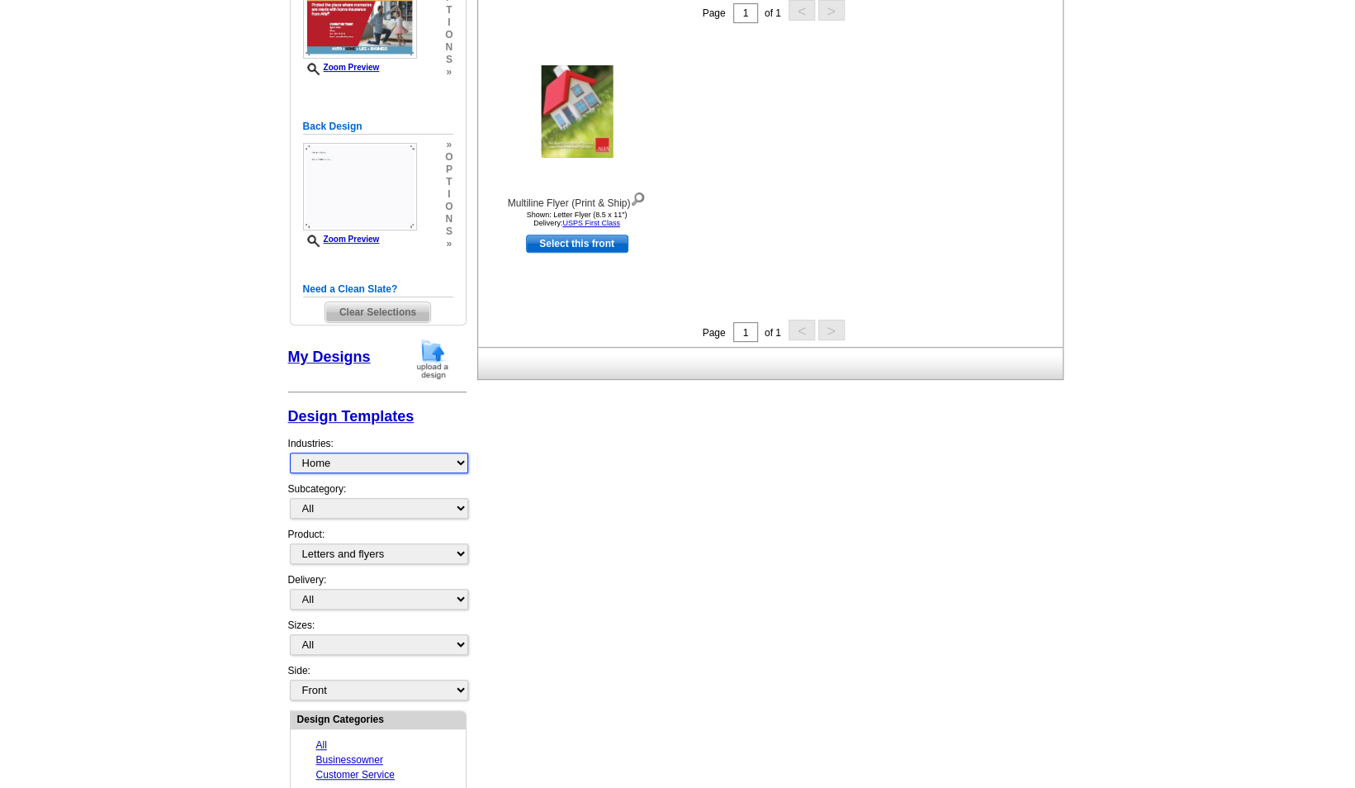
click at [420, 457] on select "All Businessowner Customer Service [DEMOGRAPHIC_DATA] Life Auto Home Renter Mul…" at bounding box center [379, 463] width 178 height 21
select select "1325"
click at [290, 453] on select "All Businessowner Customer Service [DEMOGRAPHIC_DATA] Life Auto Home Renter Mul…" at bounding box center [379, 463] width 178 height 21
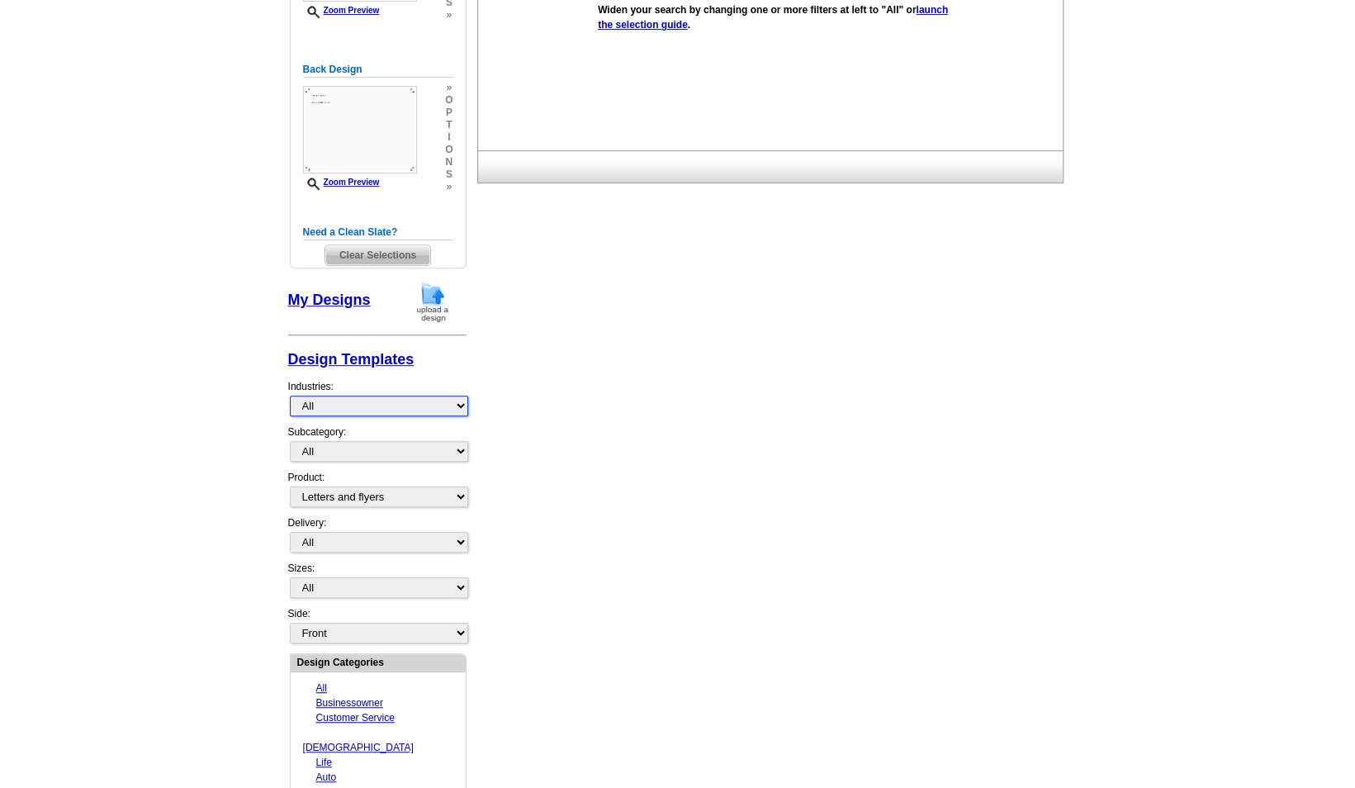
scroll to position [408, 0]
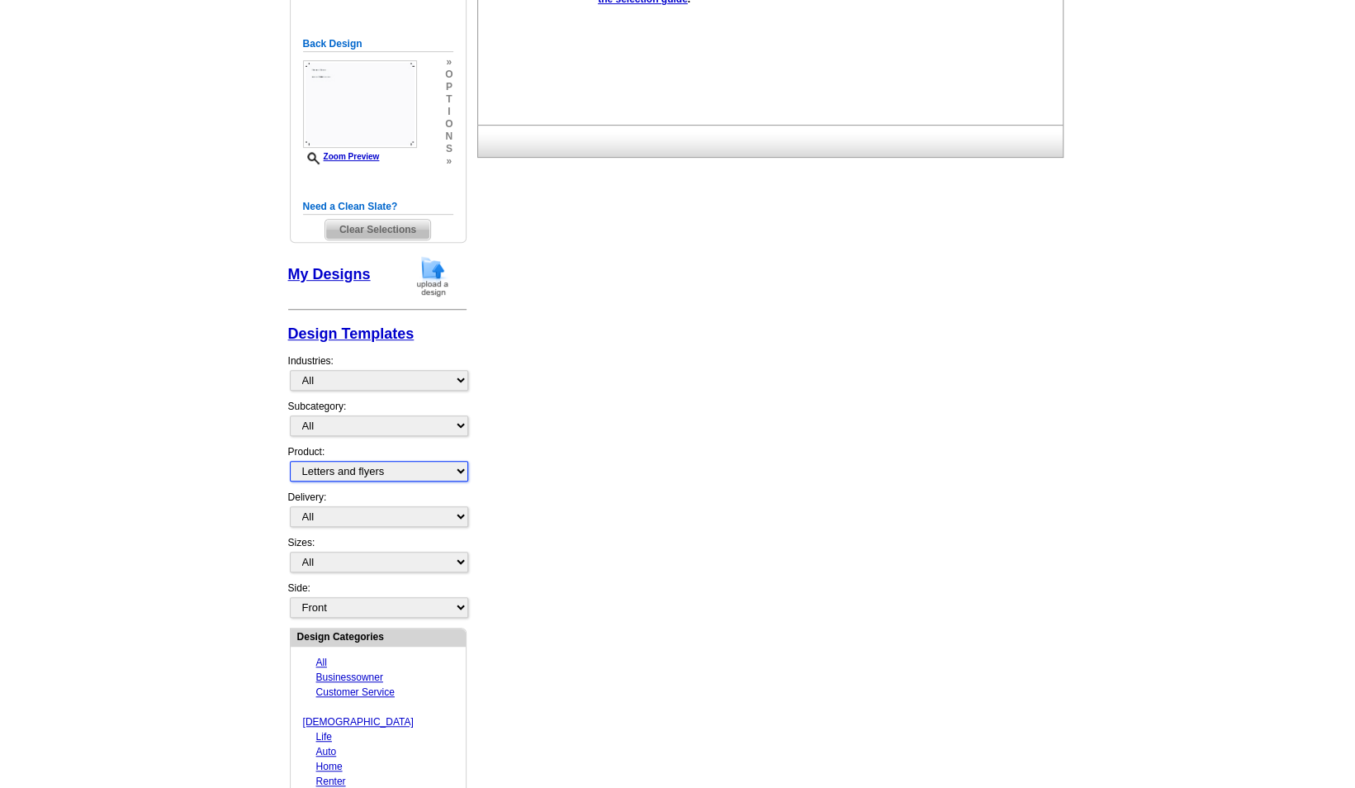
click at [428, 466] on select "All Postcards Letters and flyers Business Cards Door Hangers Greeting Cards" at bounding box center [379, 471] width 178 height 21
click at [290, 461] on select "All Postcards Letters and flyers Business Cards Door Hangers Greeting Cards" at bounding box center [379, 471] width 178 height 21
click at [410, 510] on select "All First Class Mail Shipped to Me EDDM Save 66% on Postage" at bounding box center [379, 516] width 178 height 21
click at [488, 475] on div "Need Help? call [PHONE_NUMBER], chat with support, or have our designers make s…" at bounding box center [678, 290] width 793 height 1136
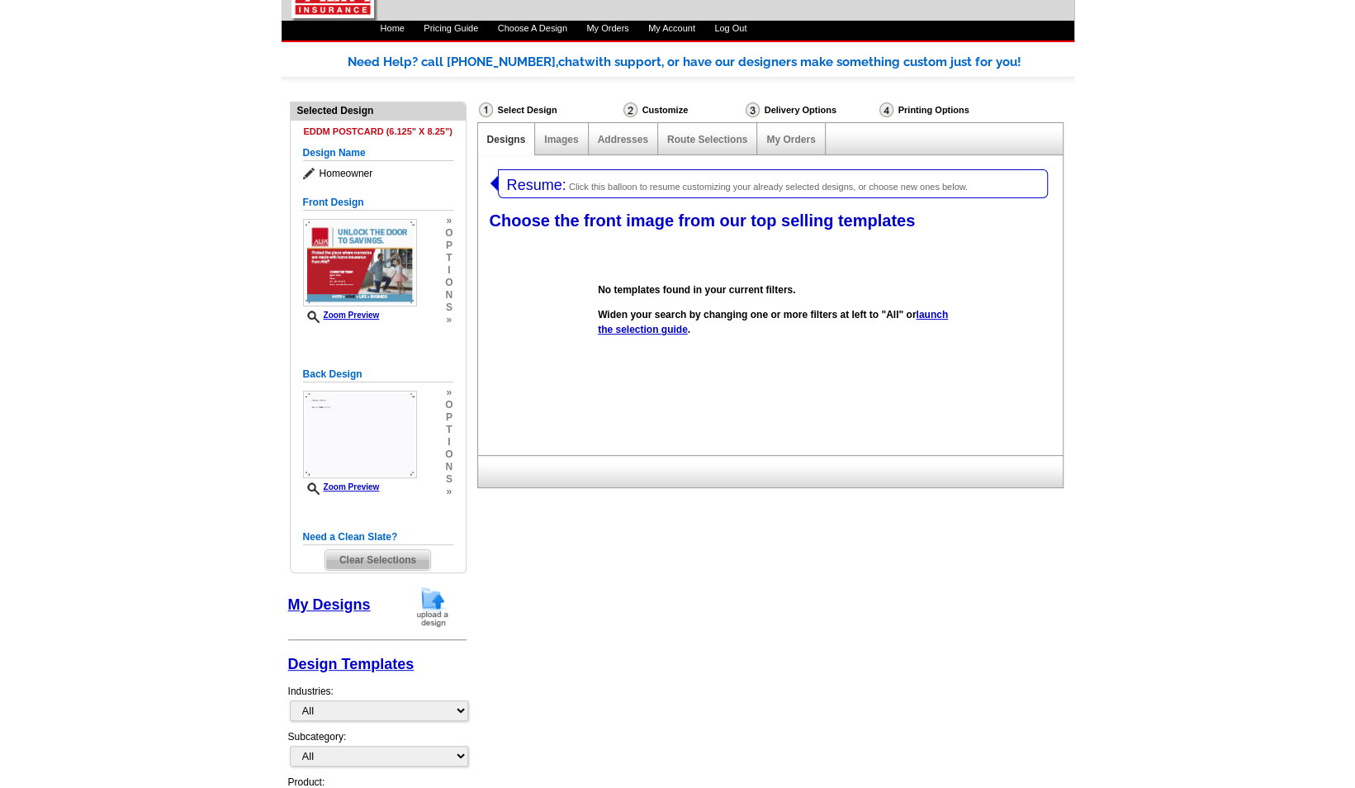
scroll to position [0, 0]
